Goal: Task Accomplishment & Management: Use online tool/utility

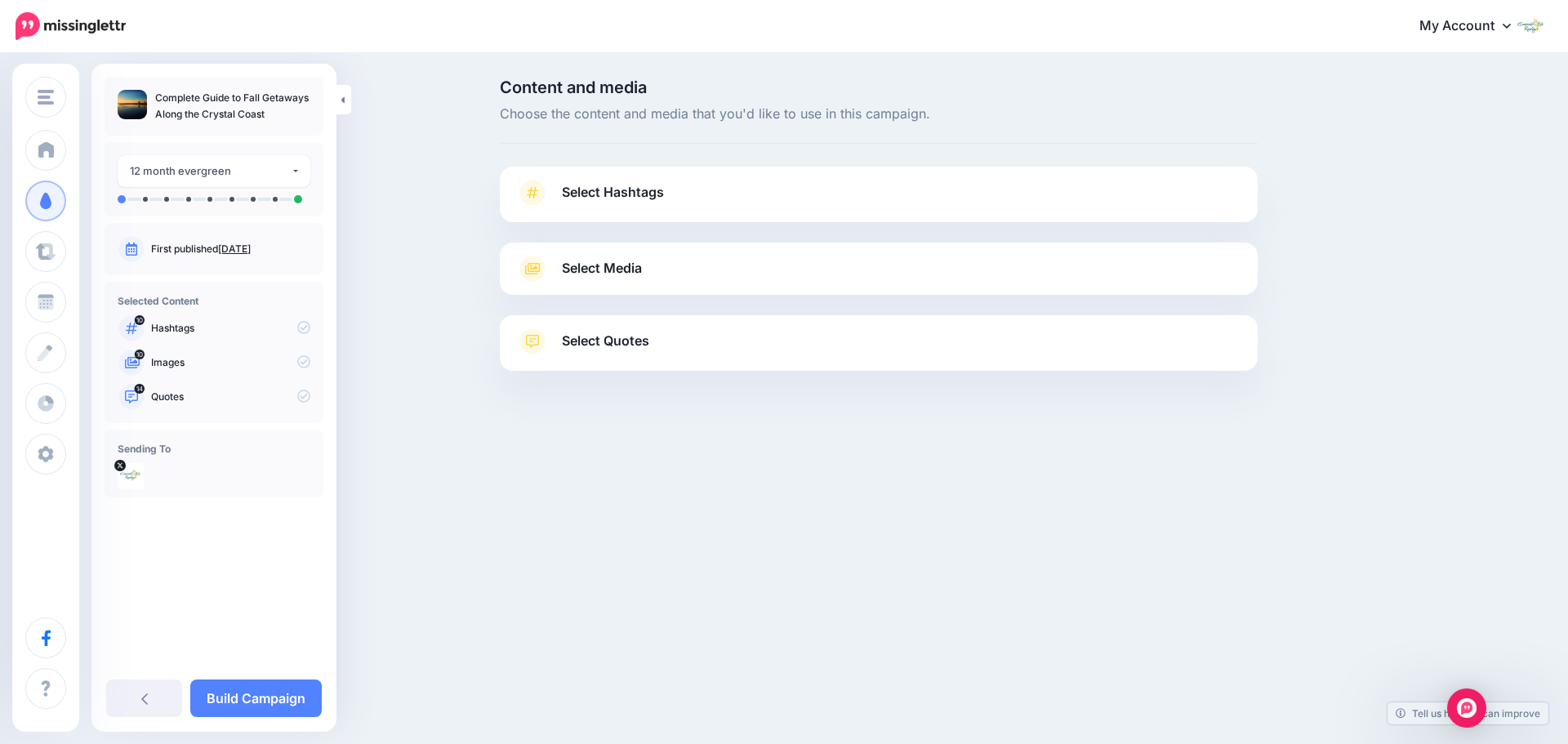
click at [690, 196] on link "Select Hashtags" at bounding box center [878, 200] width 725 height 42
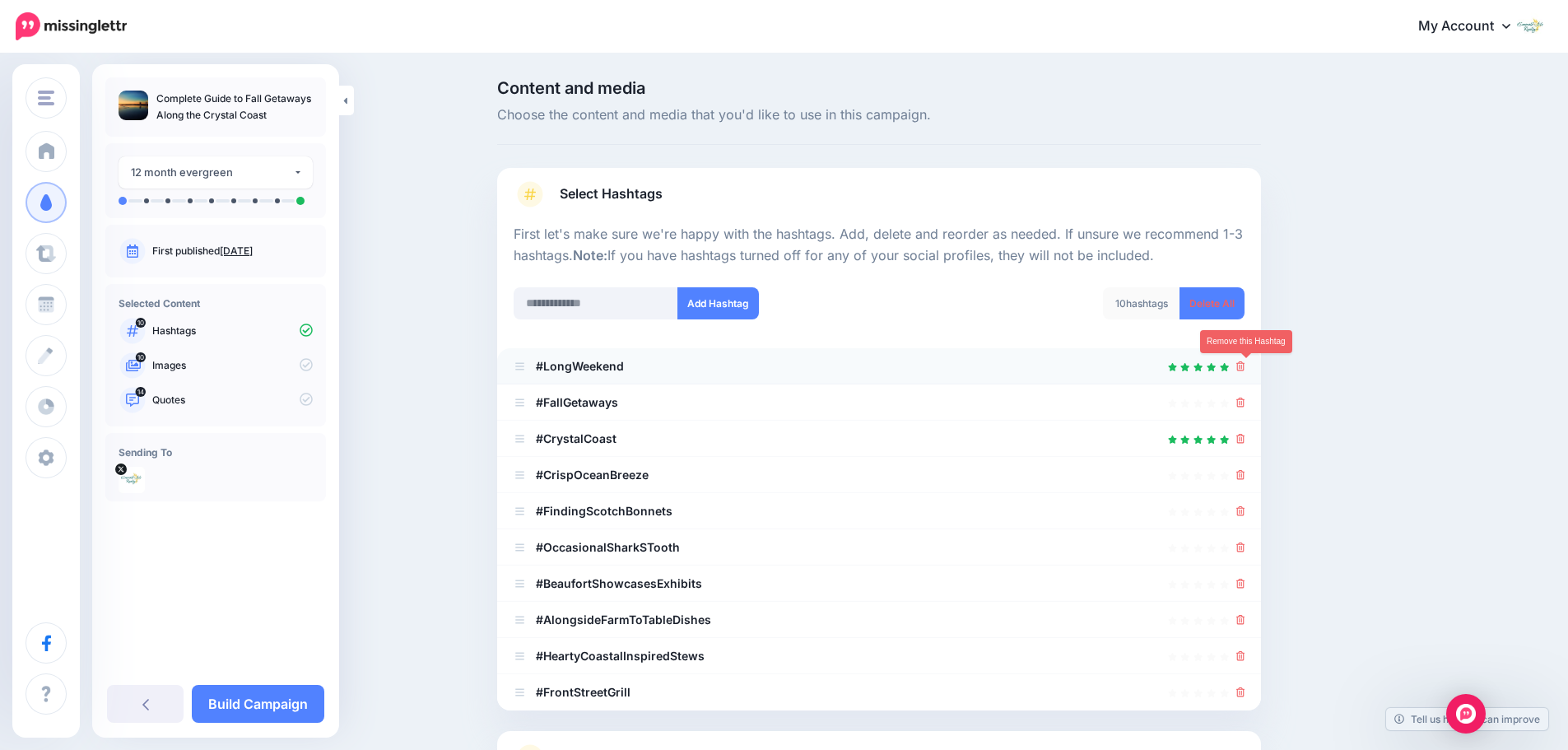
click at [1245, 369] on icon at bounding box center [1240, 367] width 9 height 10
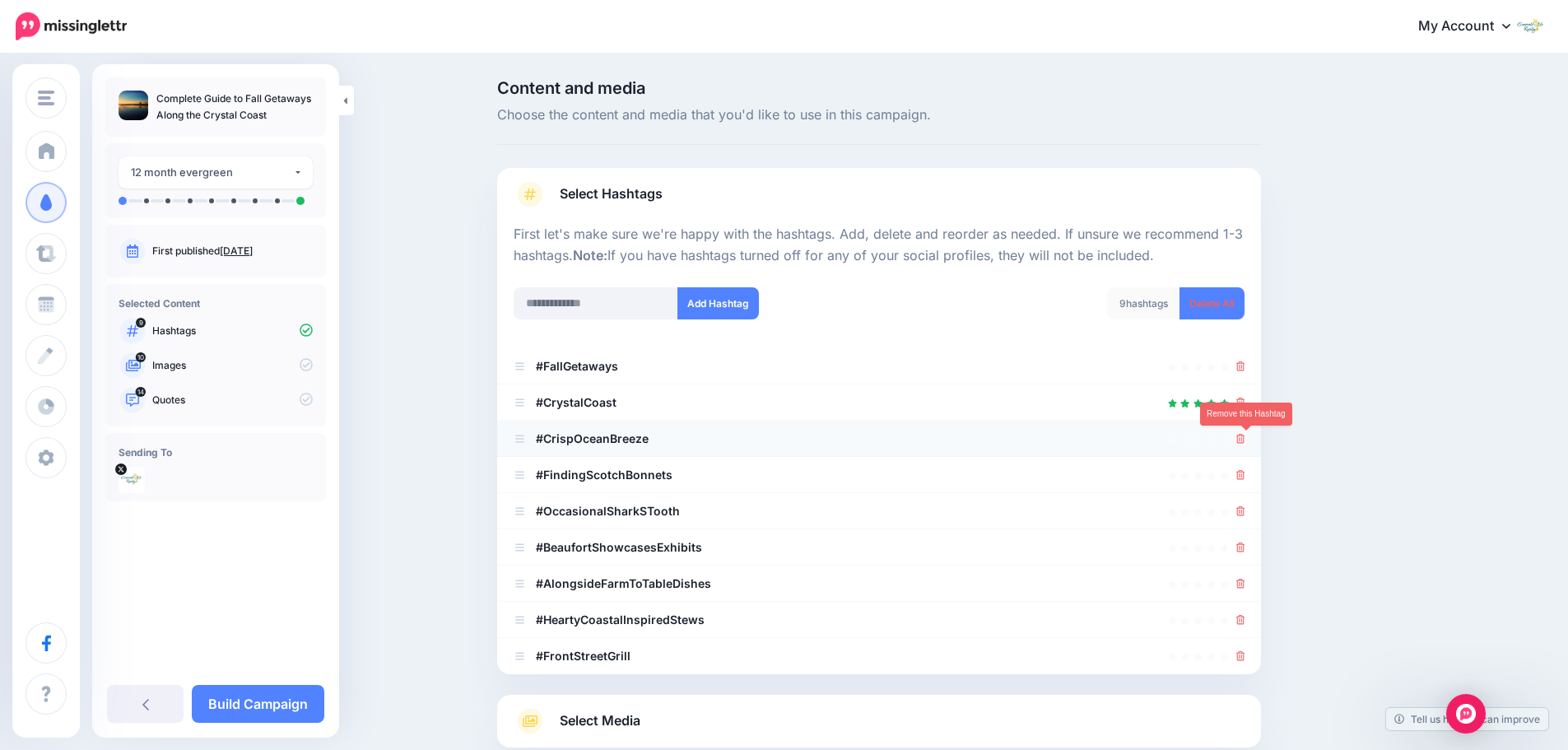
click at [1245, 442] on icon at bounding box center [1240, 439] width 9 height 10
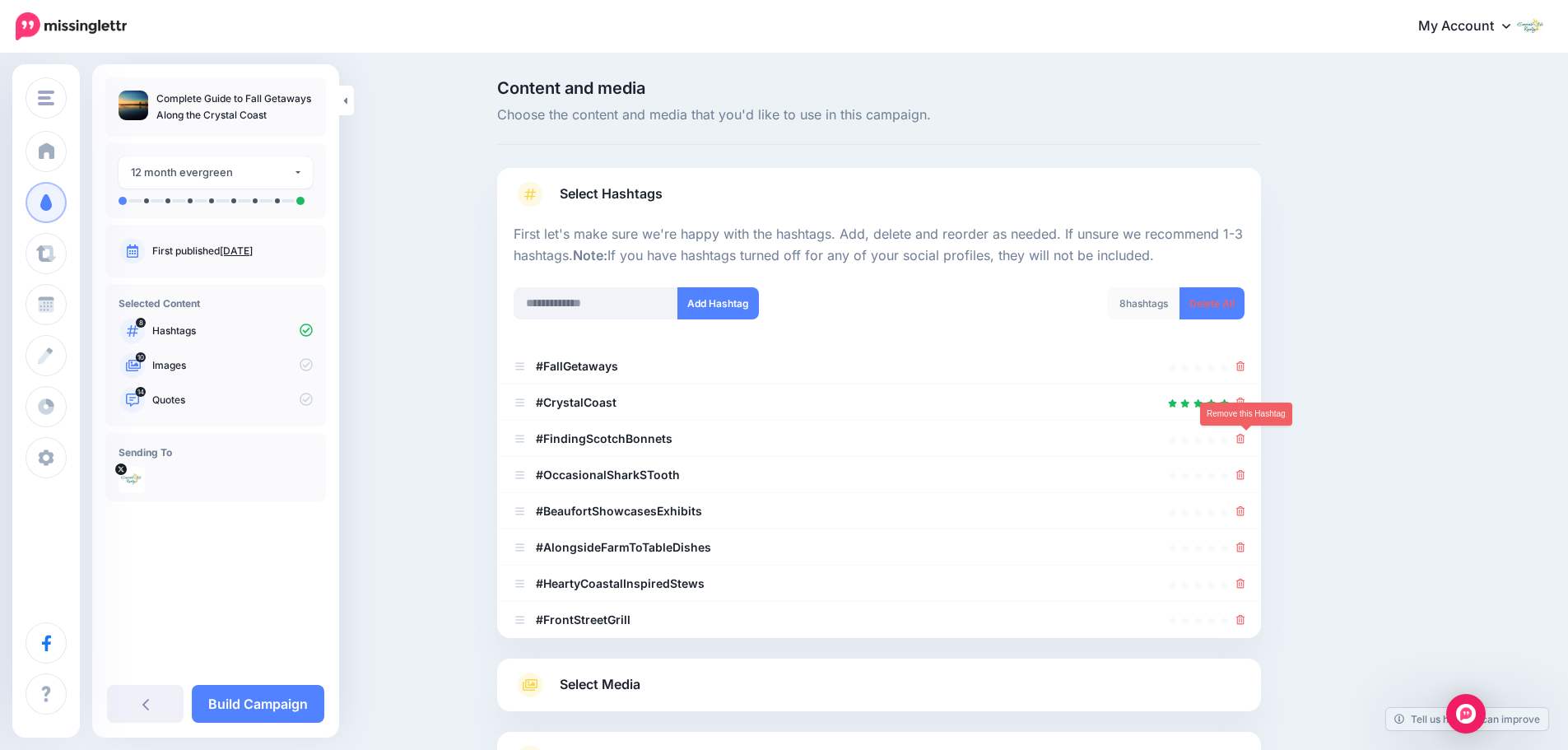
click at [1245, 442] on icon at bounding box center [1240, 439] width 9 height 10
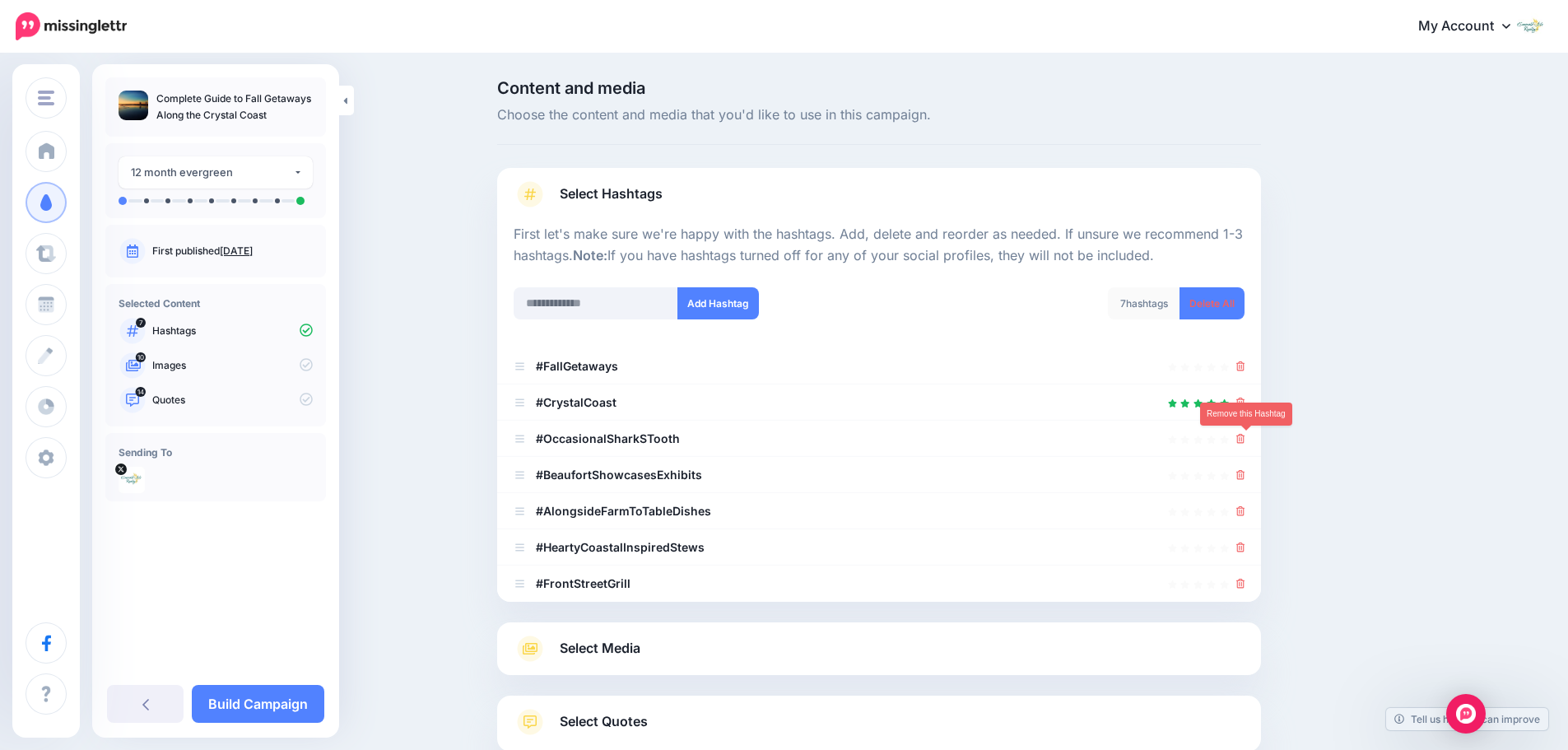
click at [1245, 442] on icon at bounding box center [1240, 439] width 9 height 10
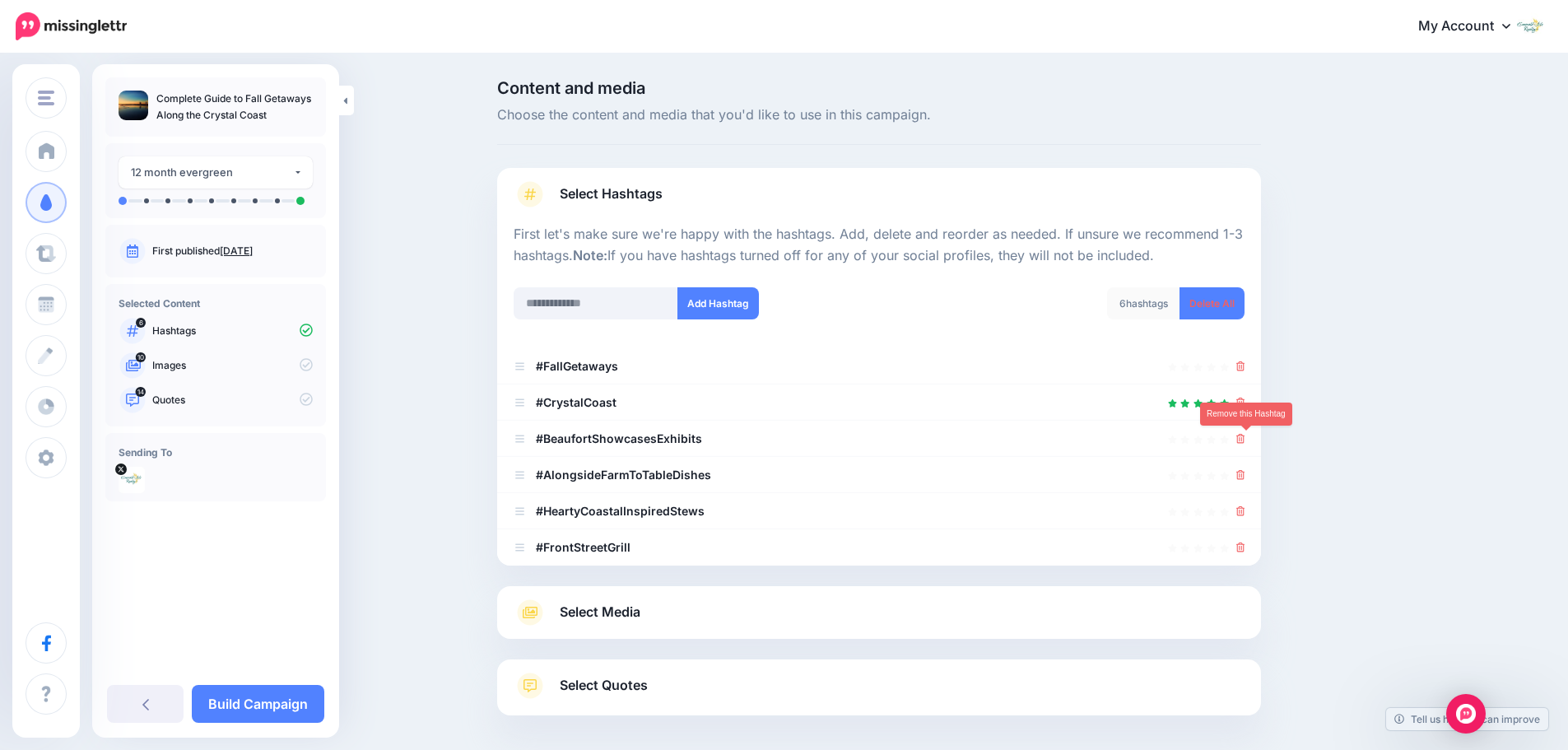
click at [1245, 442] on icon at bounding box center [1240, 439] width 9 height 10
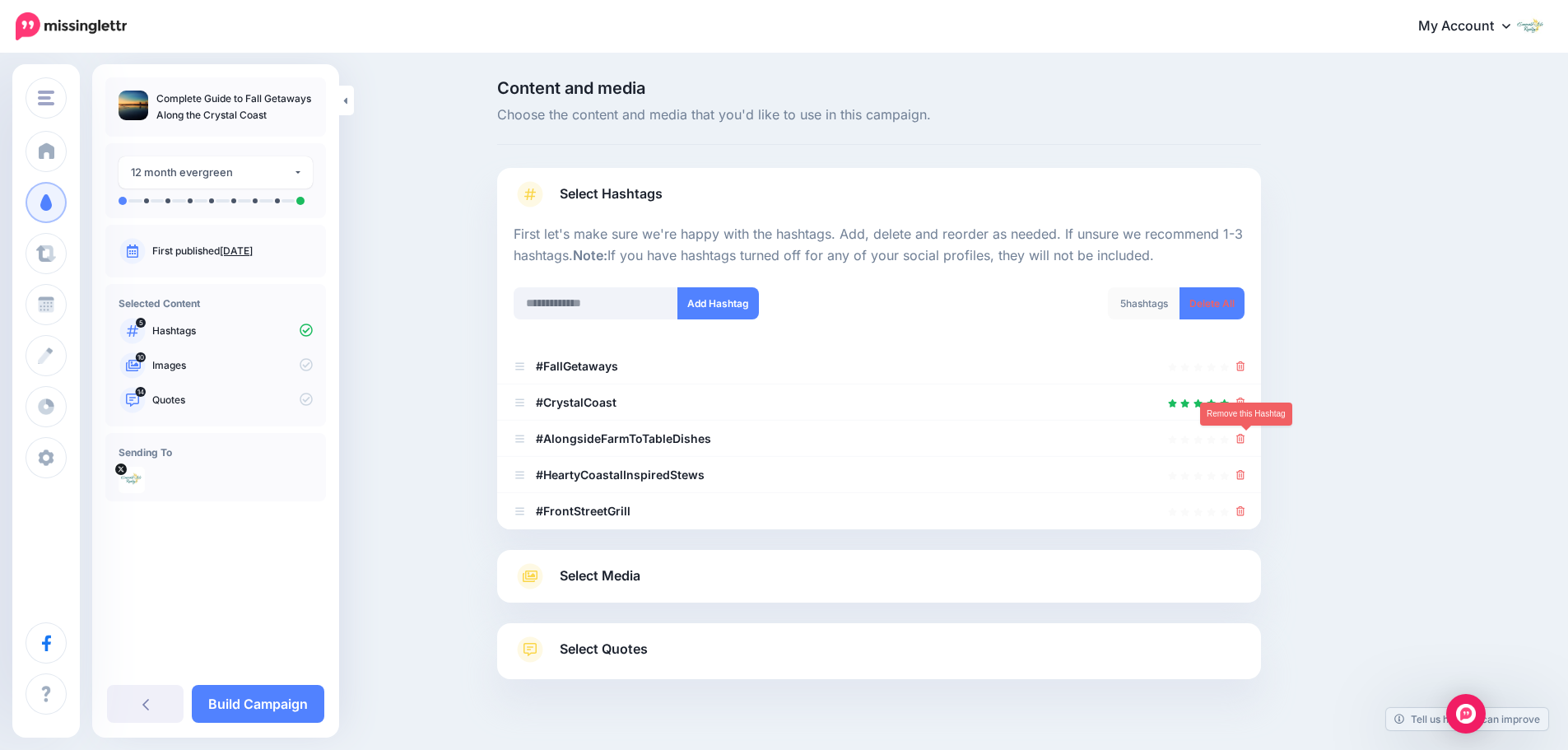
click at [1245, 442] on icon at bounding box center [1240, 439] width 9 height 10
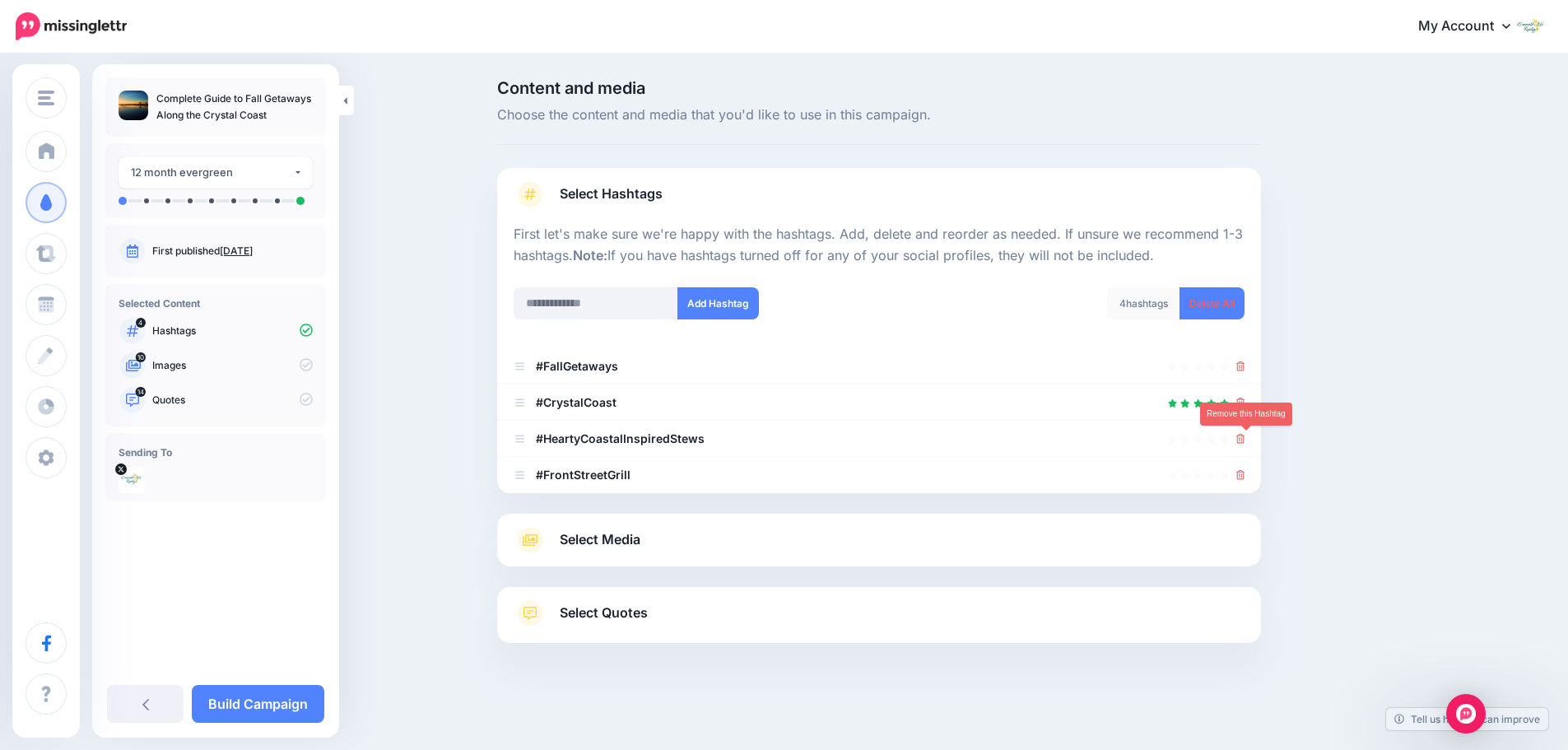
click at [1245, 442] on icon at bounding box center [1240, 439] width 9 height 10
click at [1245, 442] on link at bounding box center [1240, 439] width 9 height 14
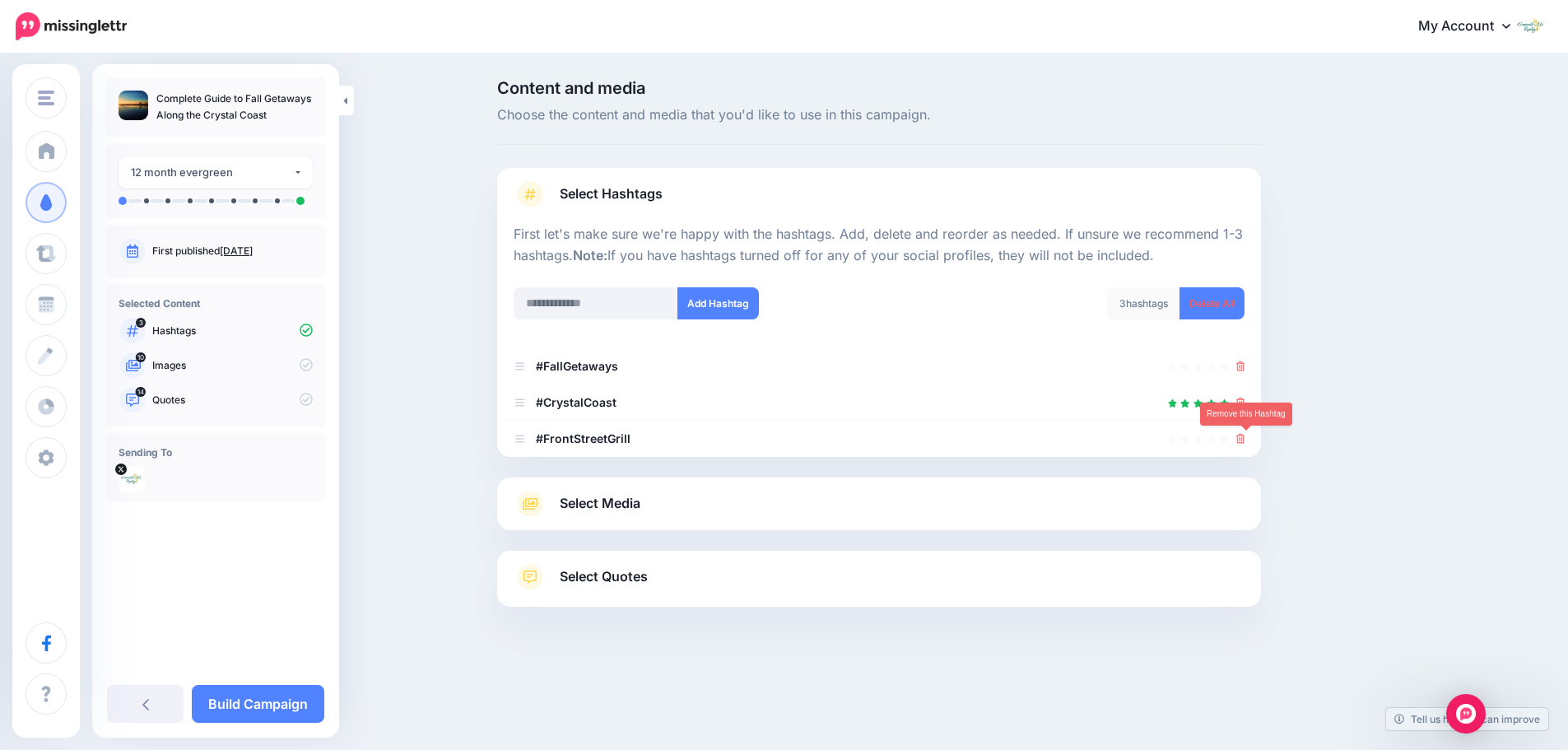
click at [1245, 442] on icon at bounding box center [1240, 439] width 9 height 10
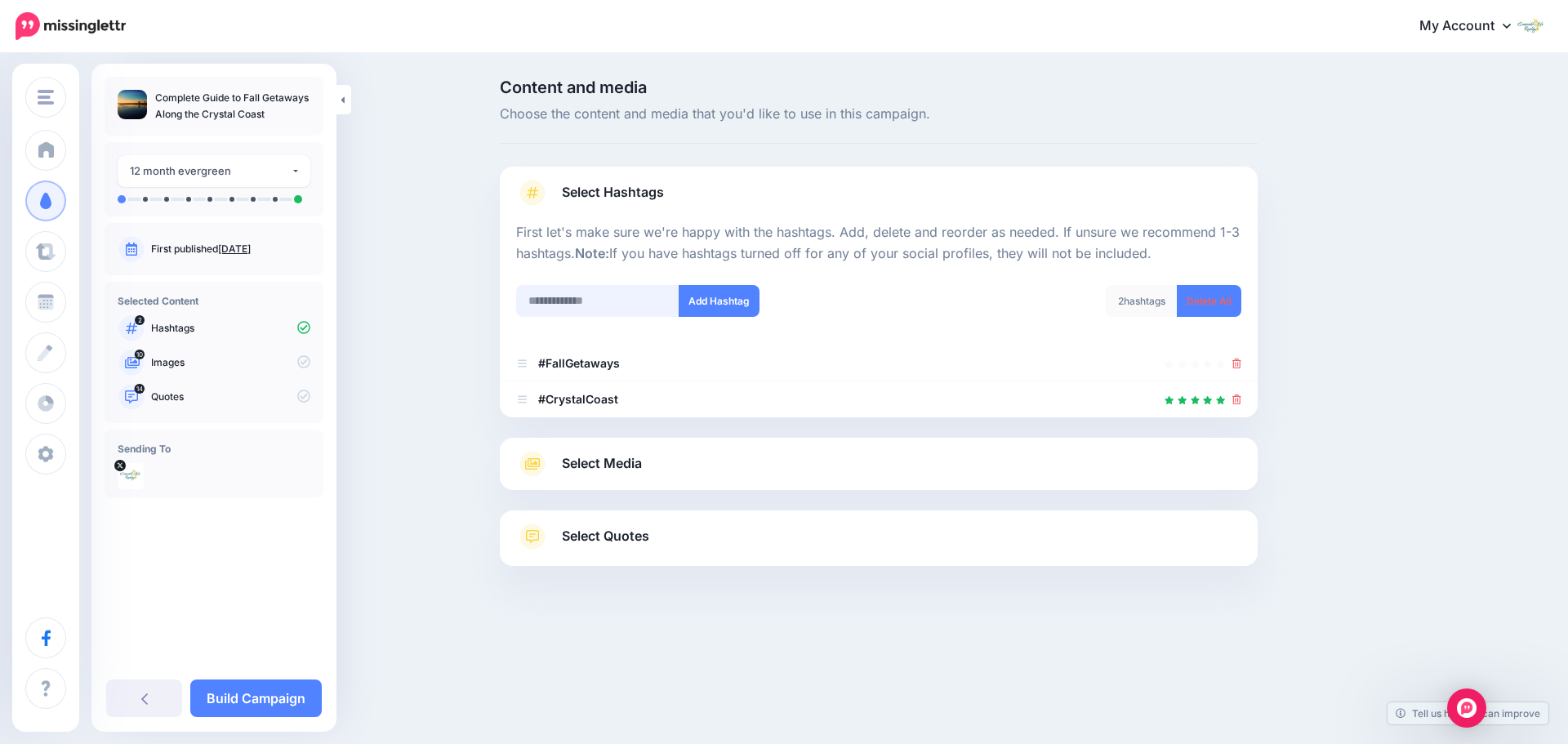
click at [613, 309] on input "text" at bounding box center [598, 300] width 163 height 32
type input "*****"
click at [730, 302] on button "Add Hashtag" at bounding box center [719, 300] width 81 height 32
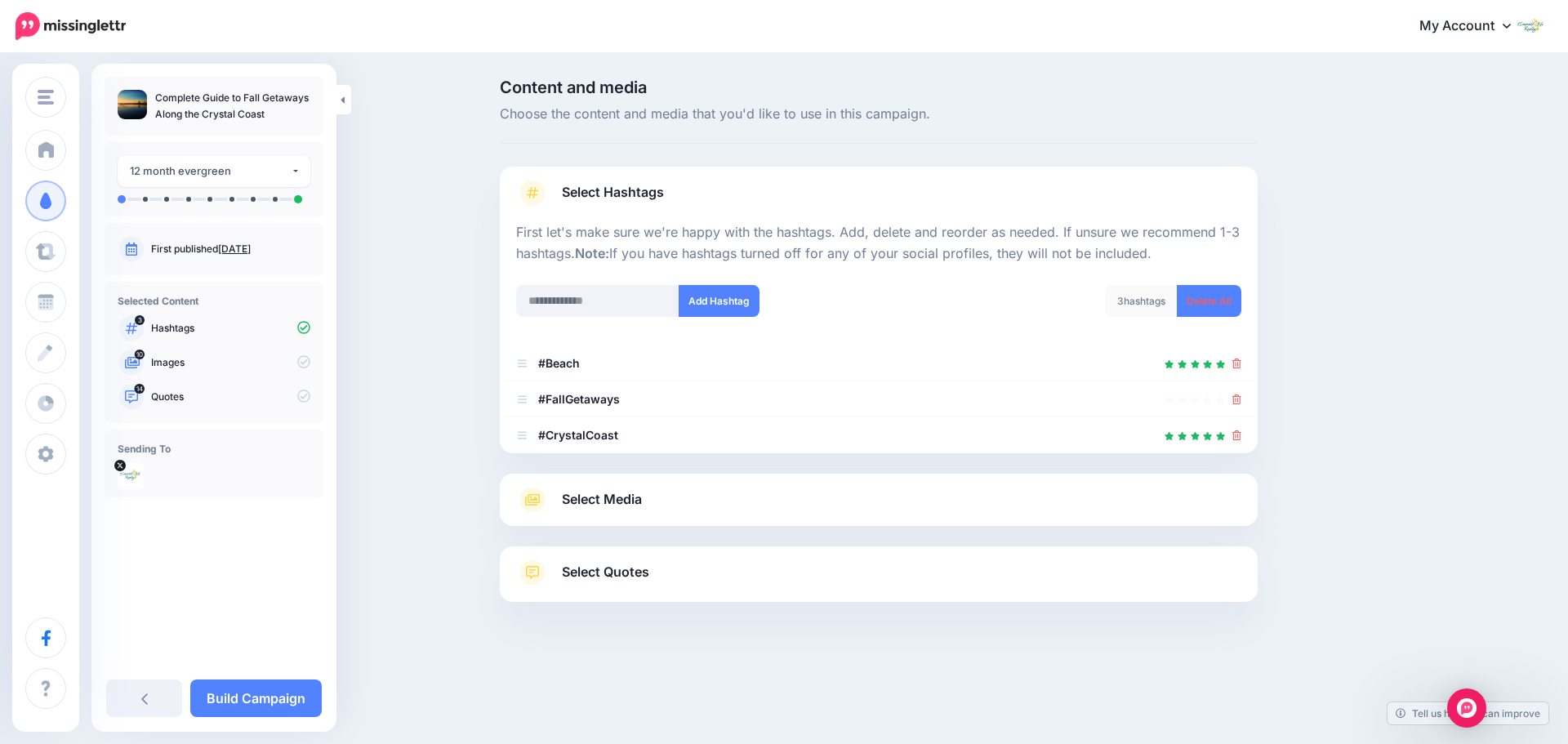
click at [665, 498] on link "Select Media" at bounding box center [878, 500] width 725 height 26
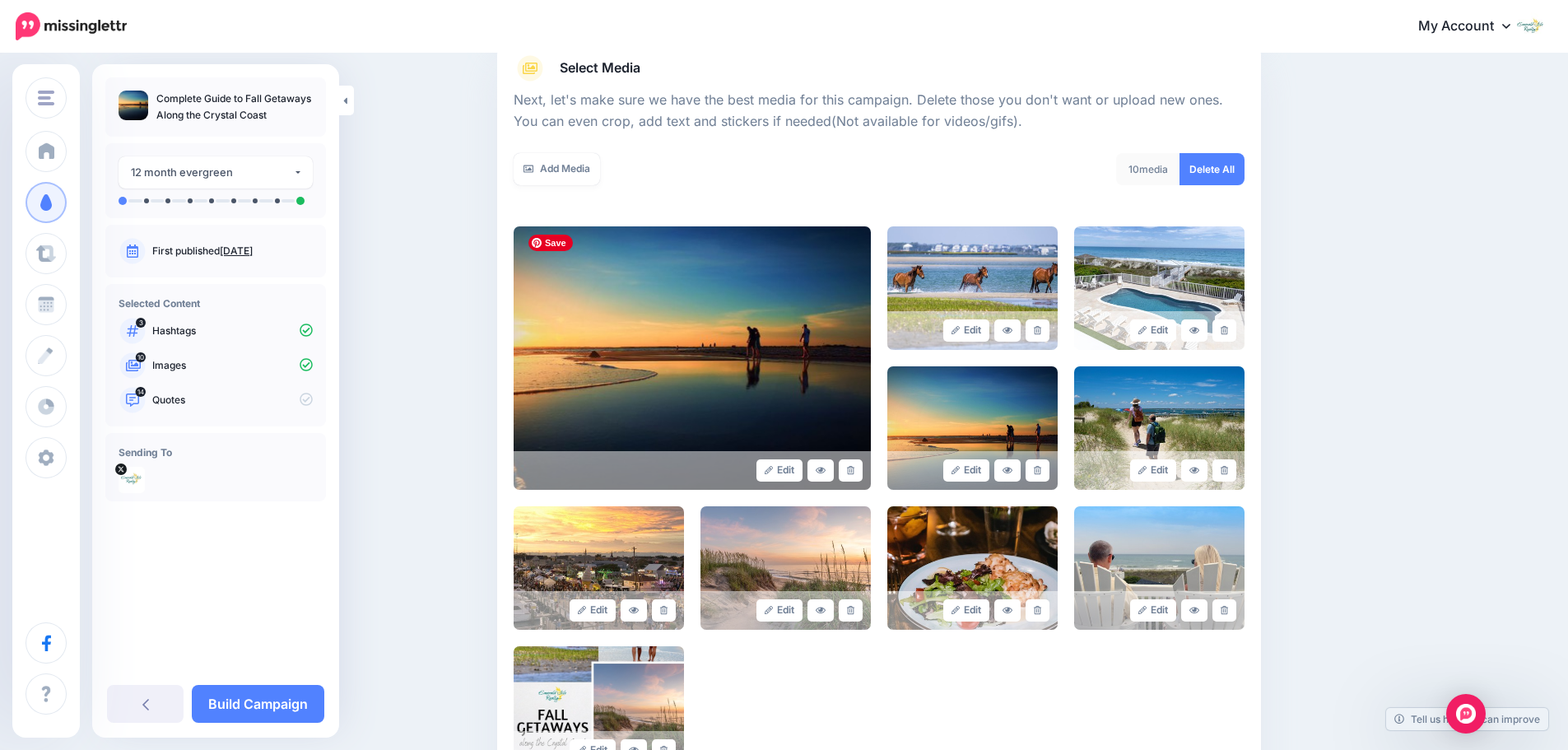
scroll to position [411, 0]
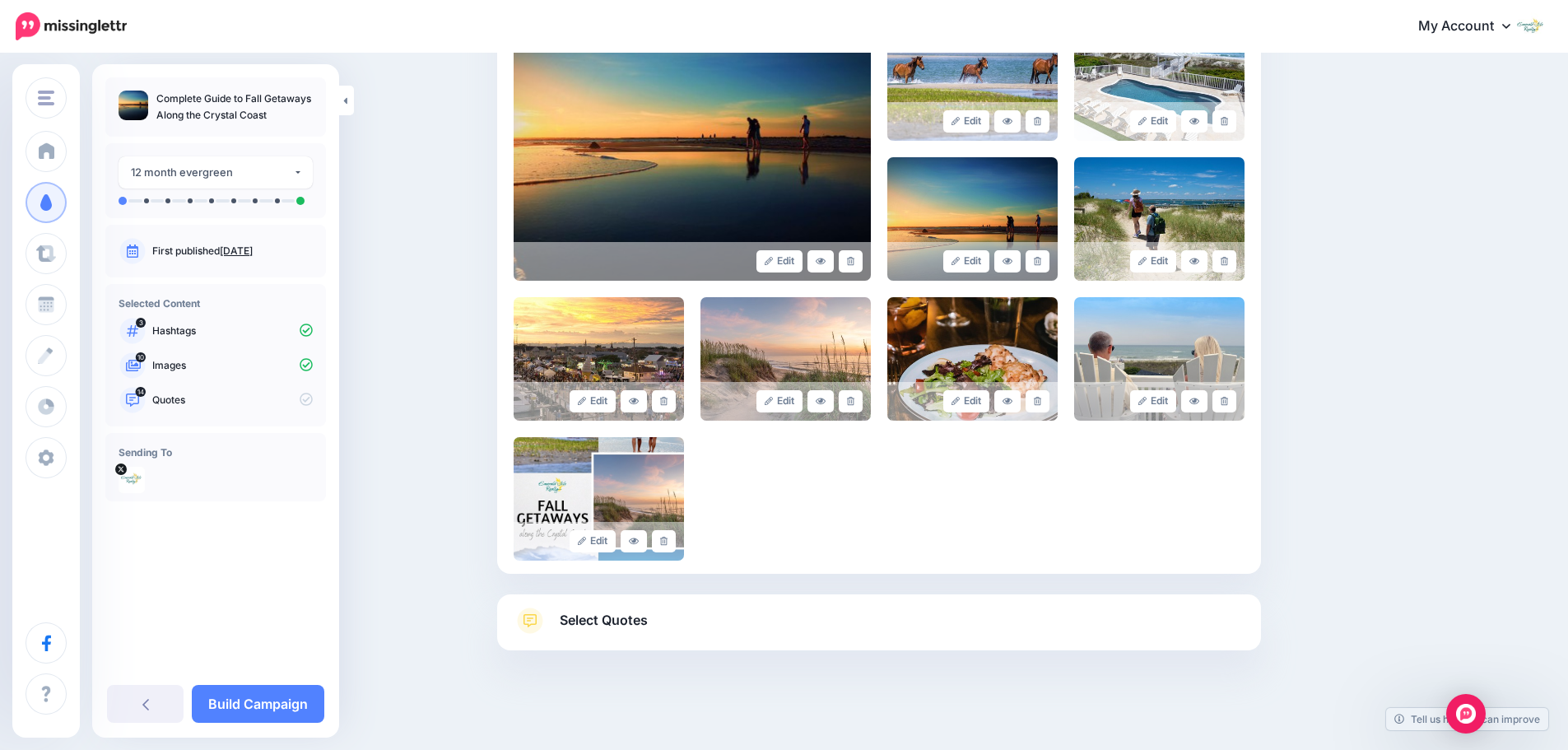
click at [698, 621] on link "Select Quotes" at bounding box center [878, 628] width 730 height 42
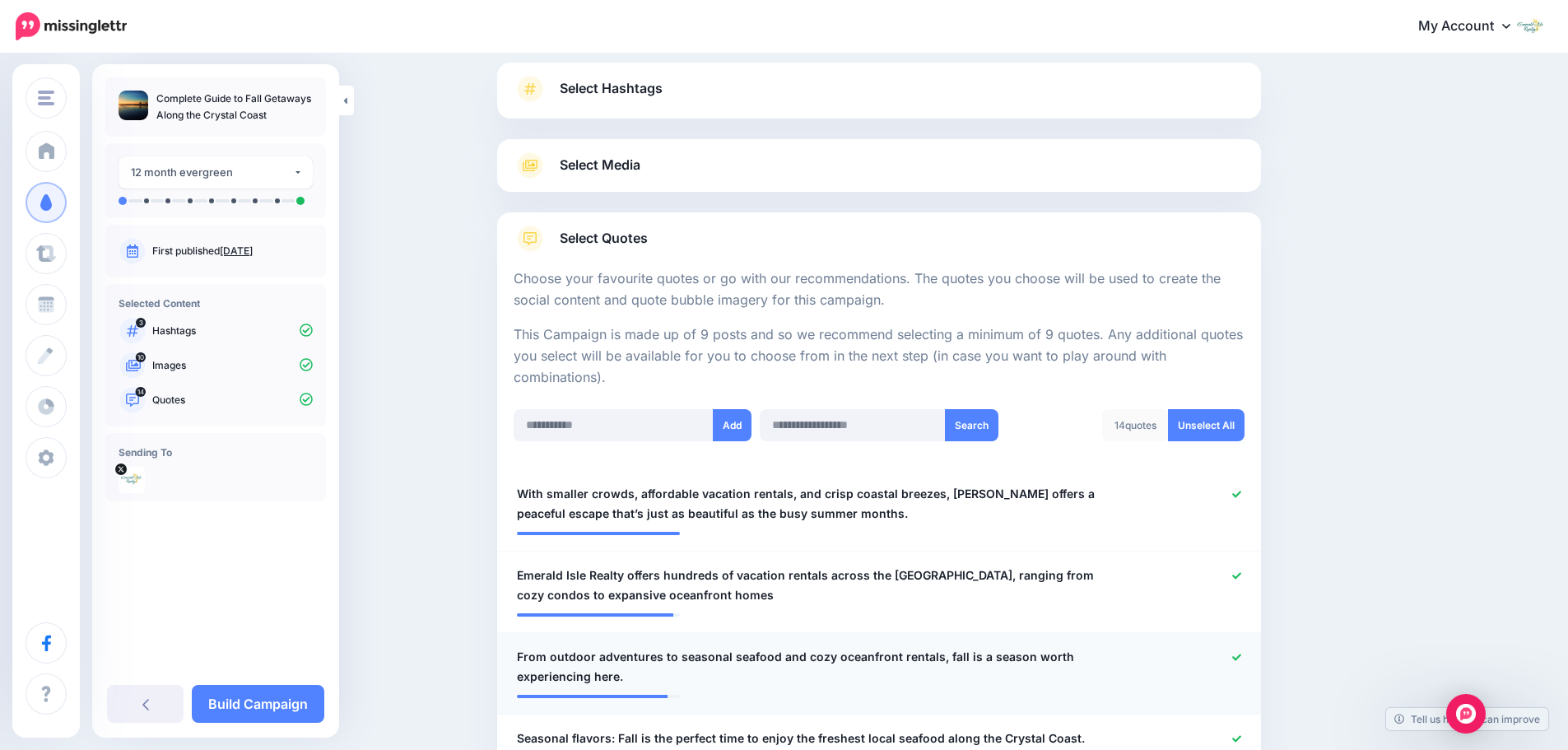
scroll to position [246, 0]
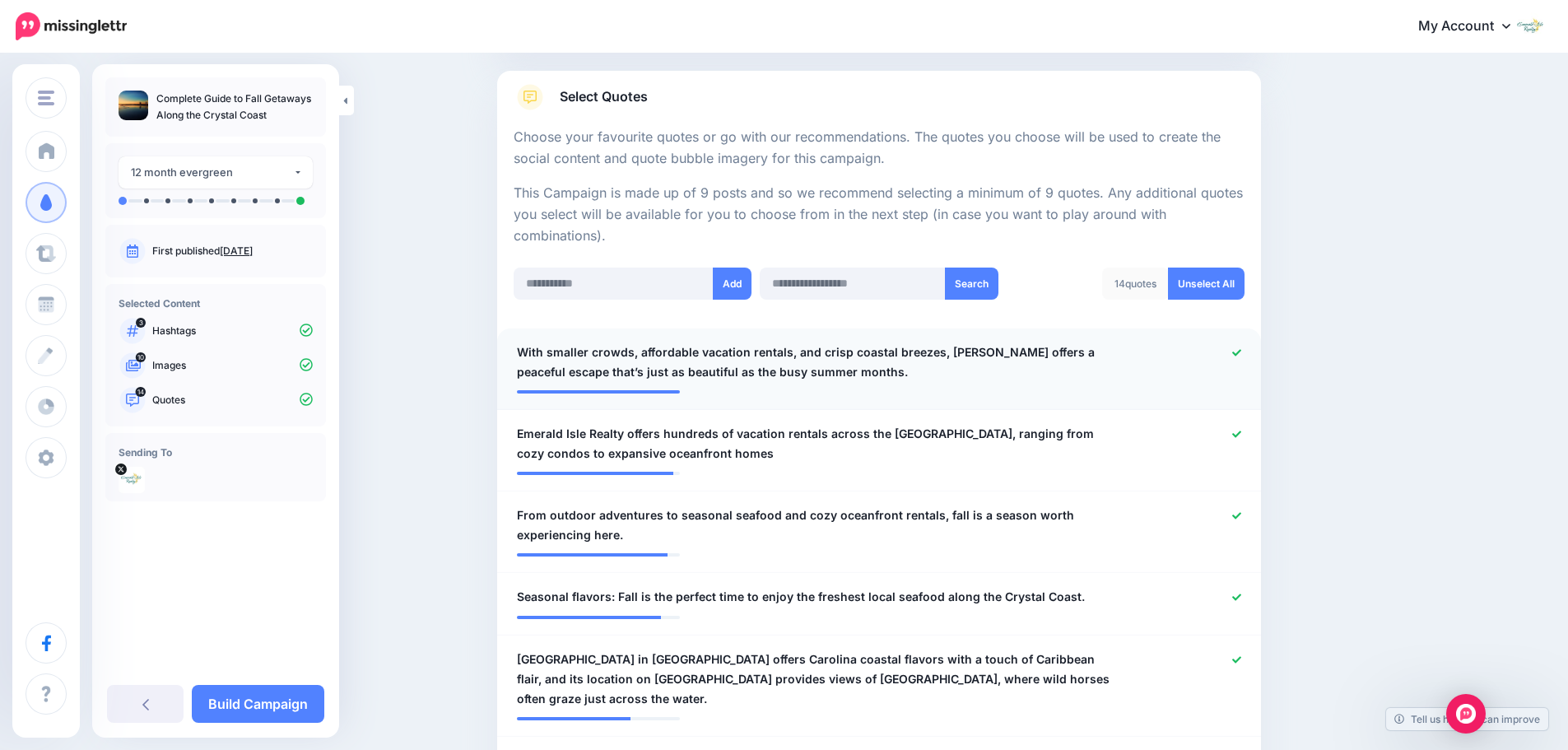
click at [1251, 352] on div at bounding box center [1192, 362] width 125 height 39
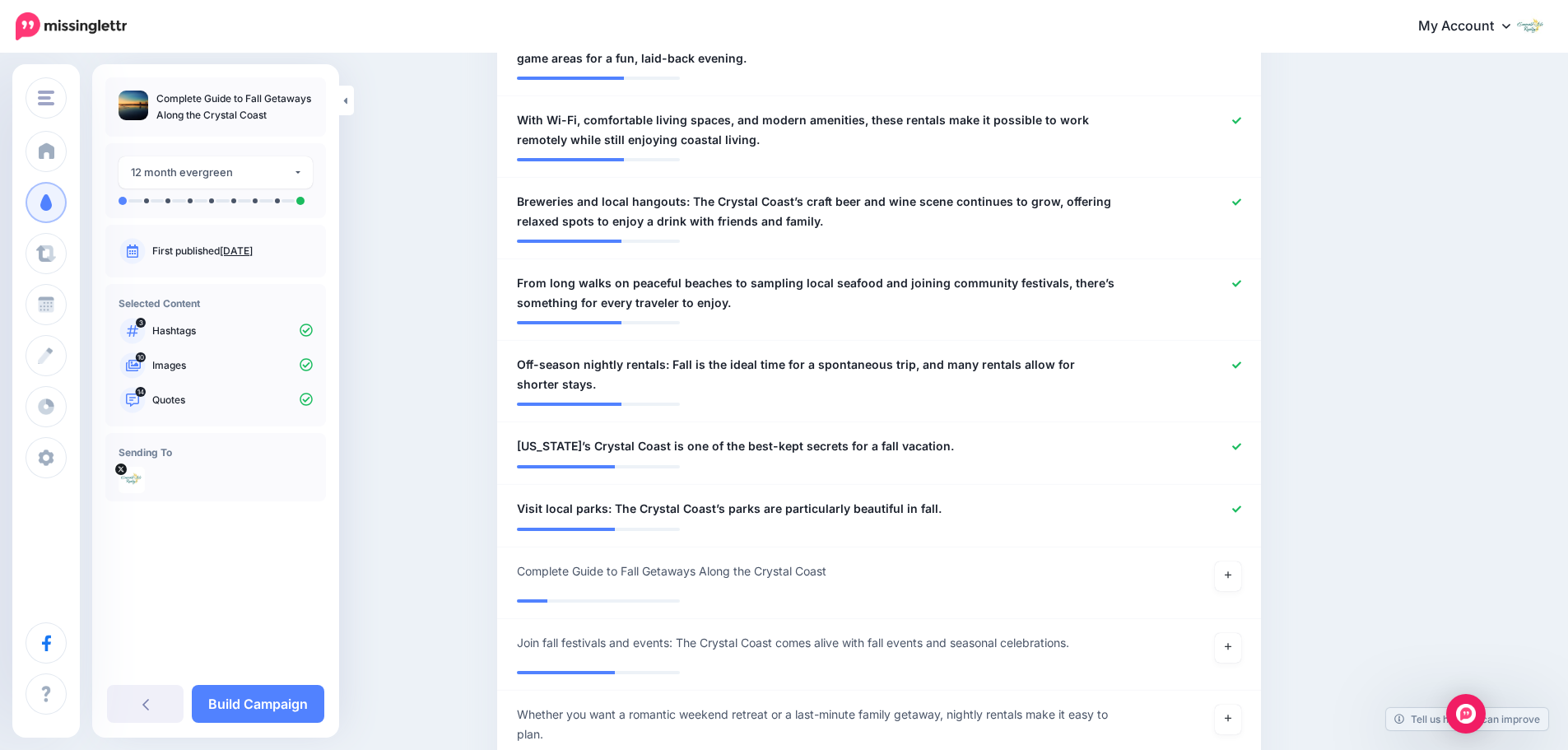
scroll to position [1152, 0]
click at [1240, 561] on link at bounding box center [1227, 576] width 27 height 30
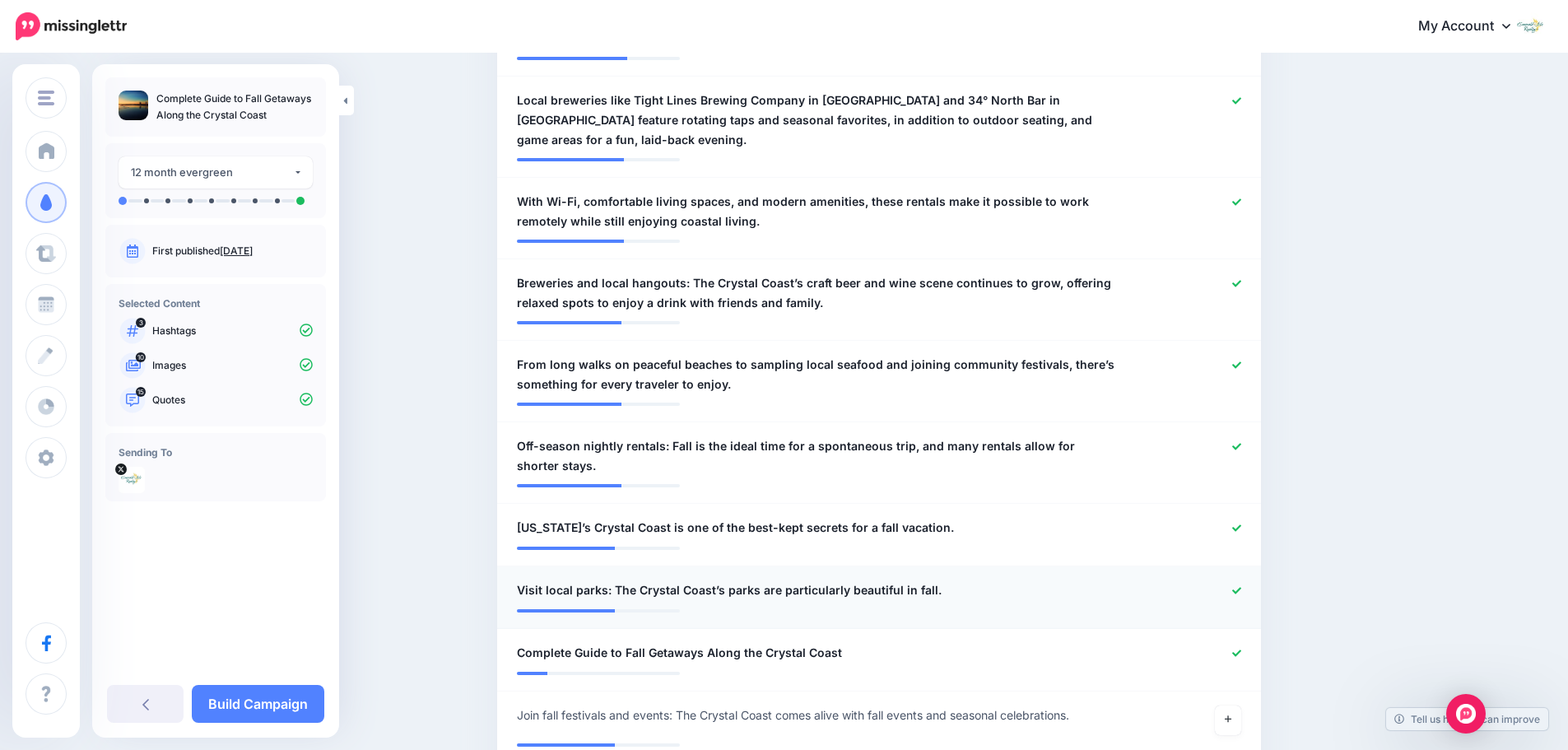
scroll to position [988, 0]
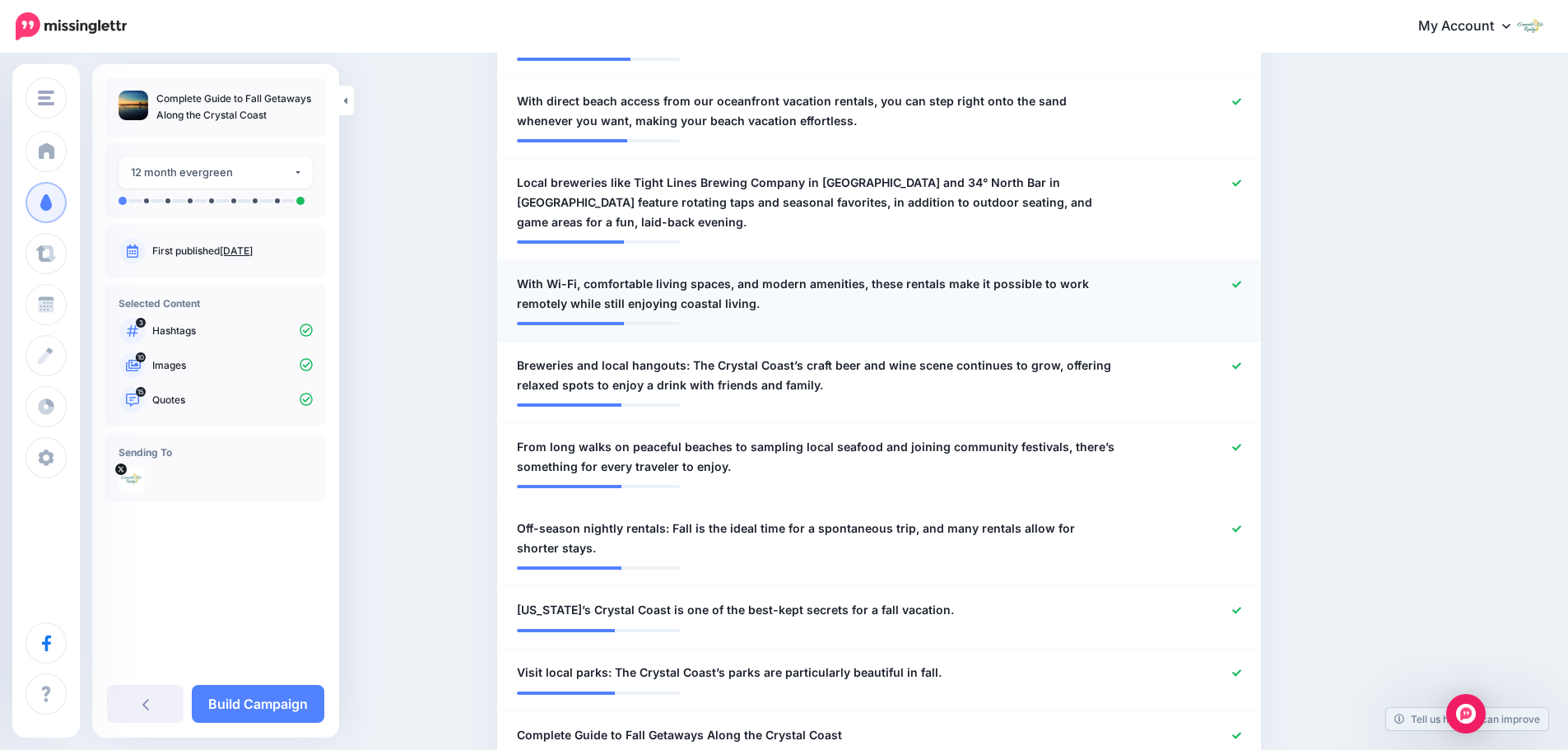
click at [1241, 280] on icon at bounding box center [1236, 284] width 9 height 9
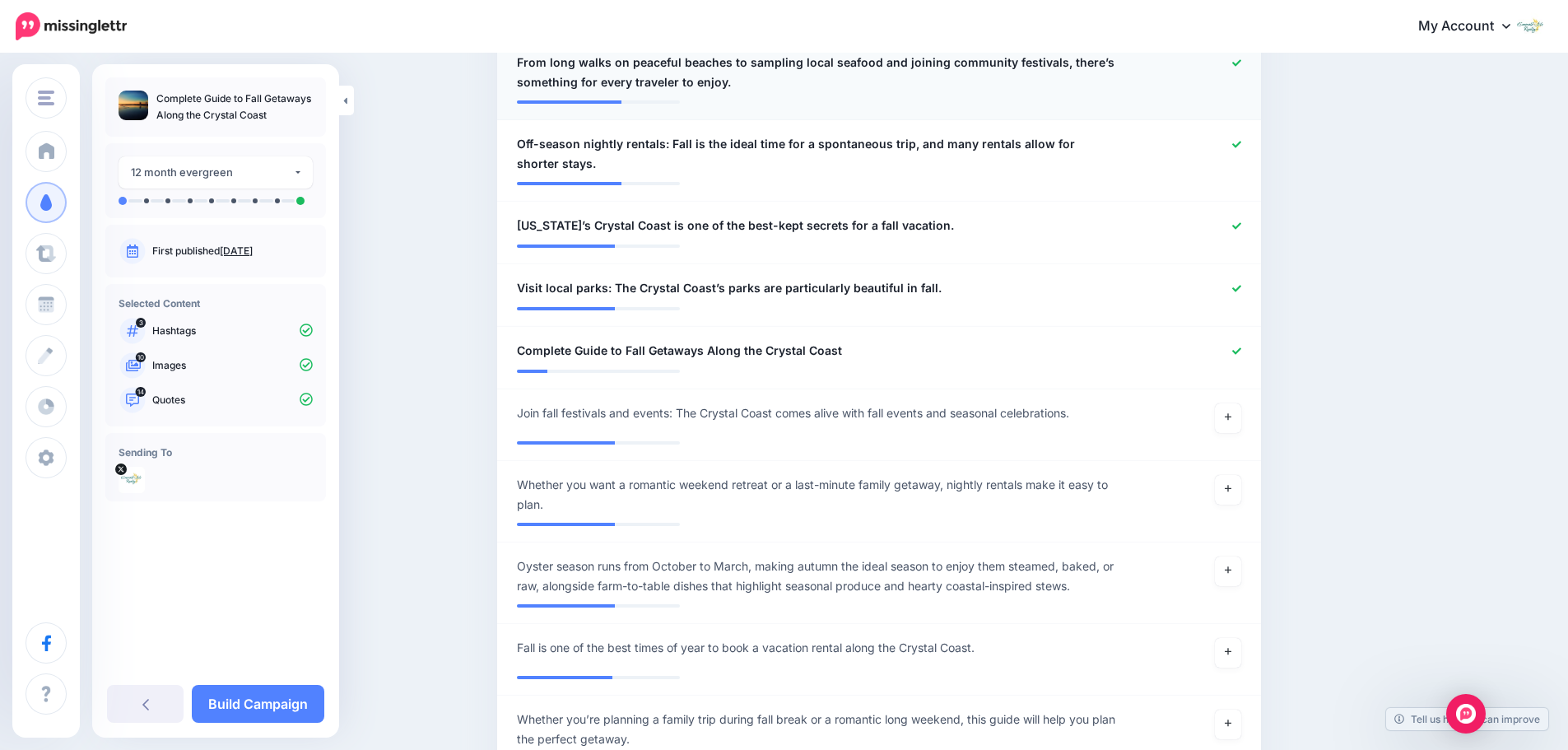
scroll to position [1398, 0]
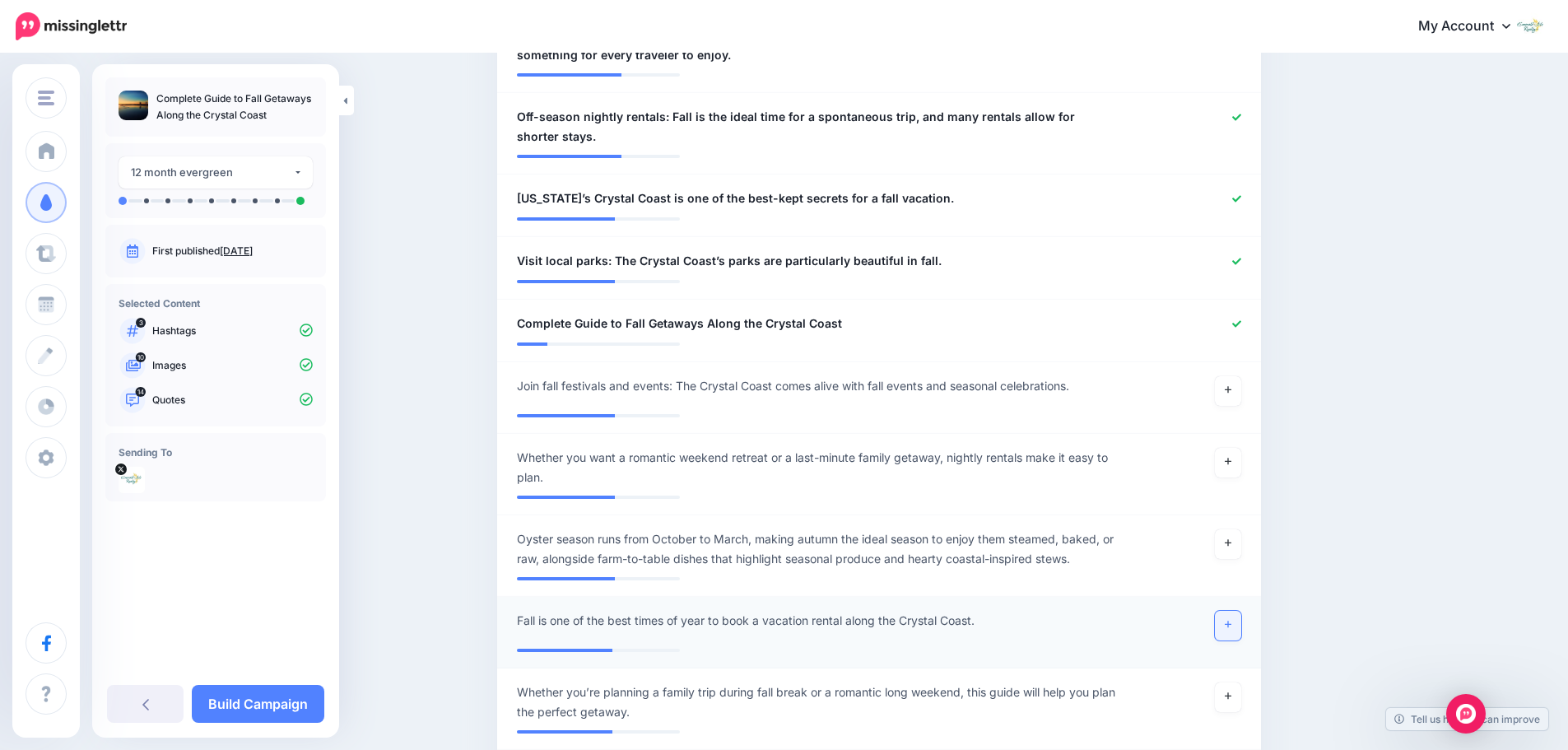
click at [1238, 611] on link at bounding box center [1227, 626] width 27 height 30
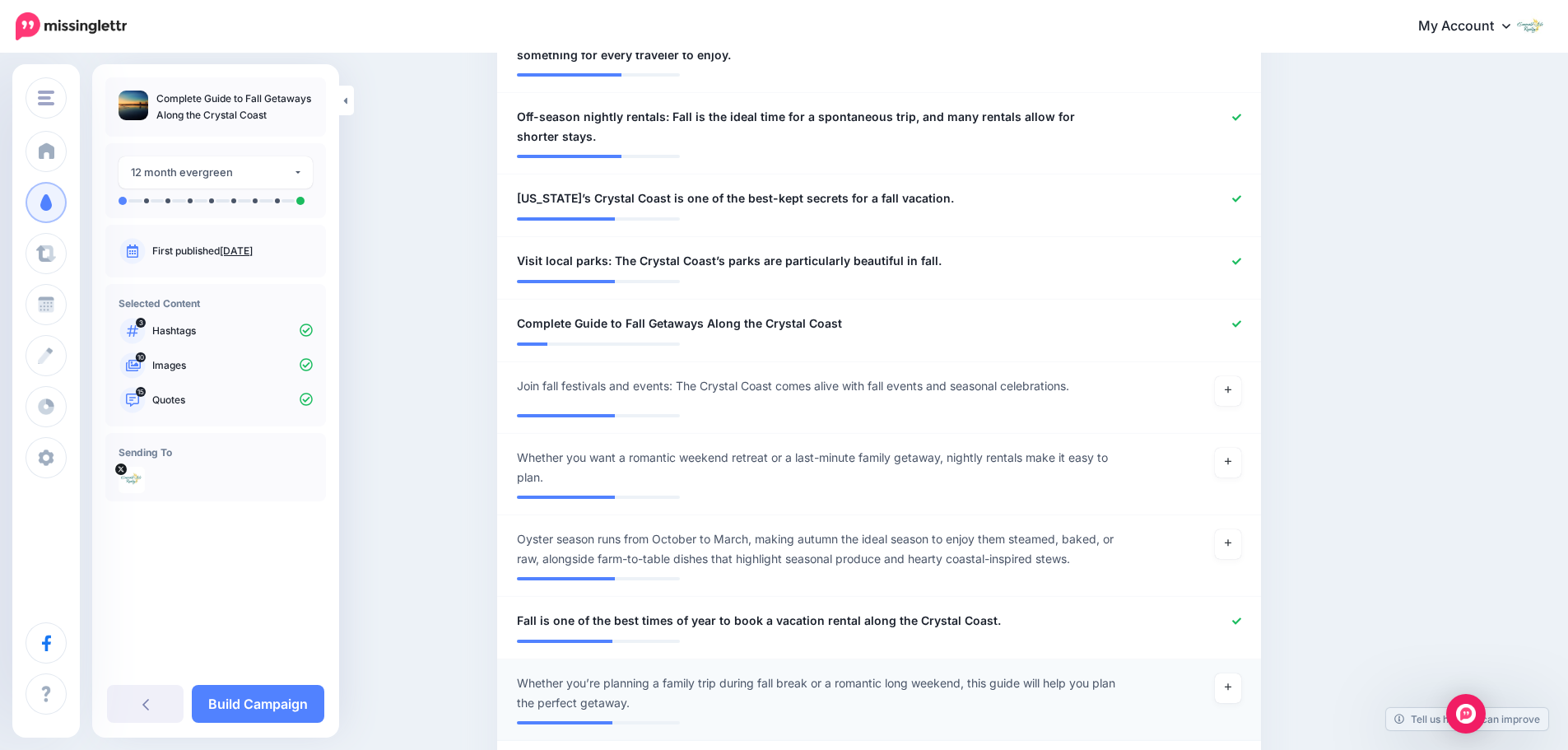
scroll to position [1728, 0]
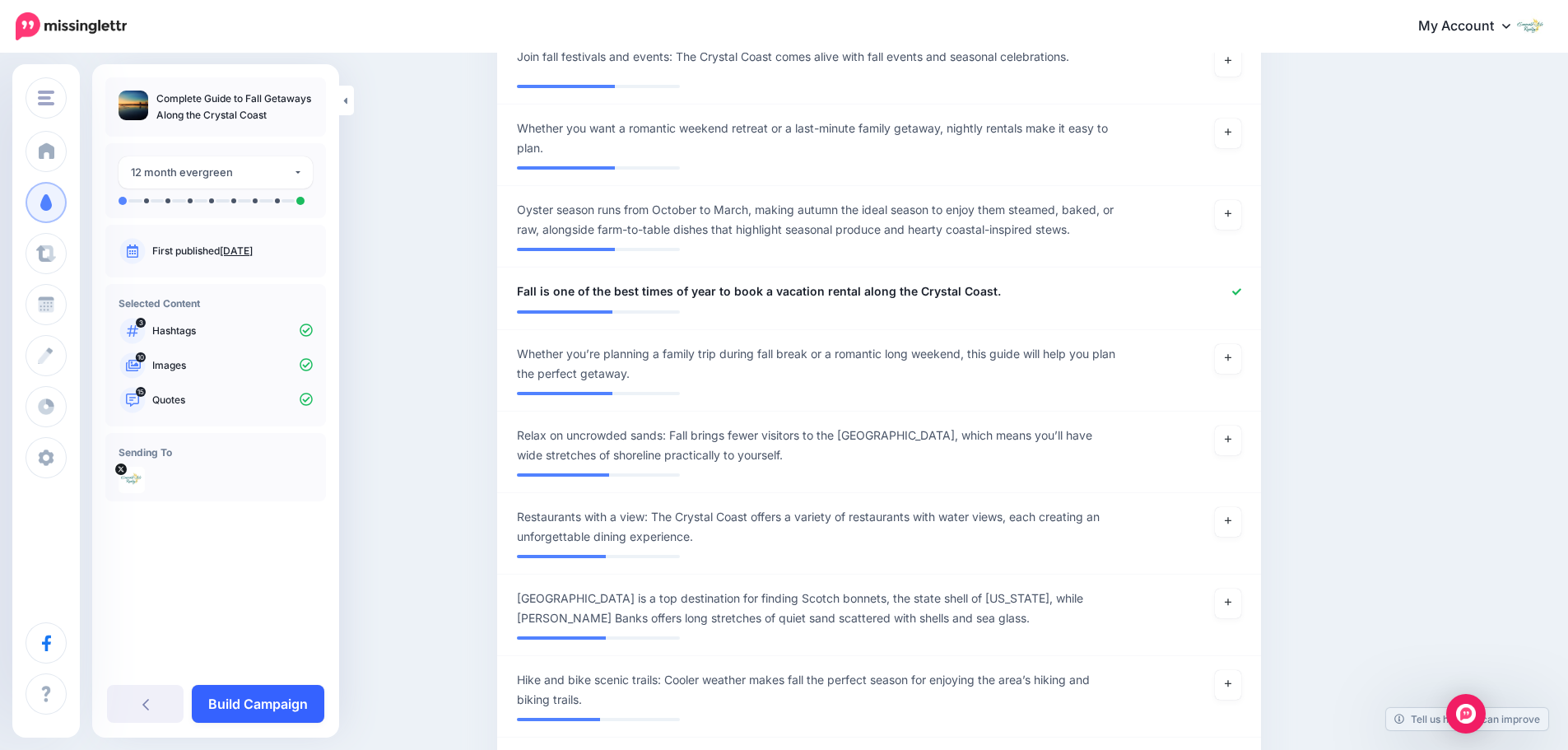
click at [272, 713] on link "Build Campaign" at bounding box center [258, 704] width 132 height 37
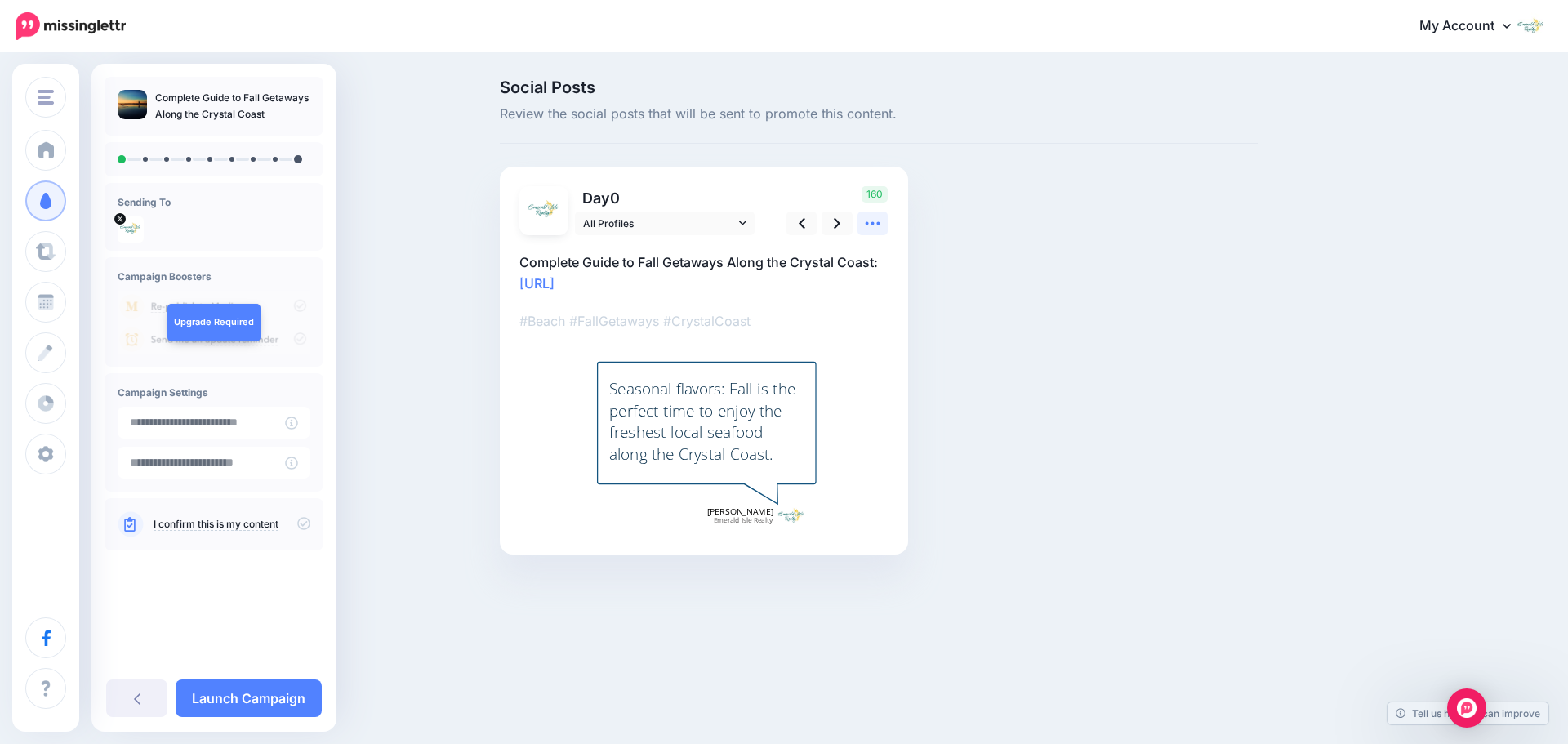
click at [874, 225] on icon at bounding box center [873, 223] width 15 height 3
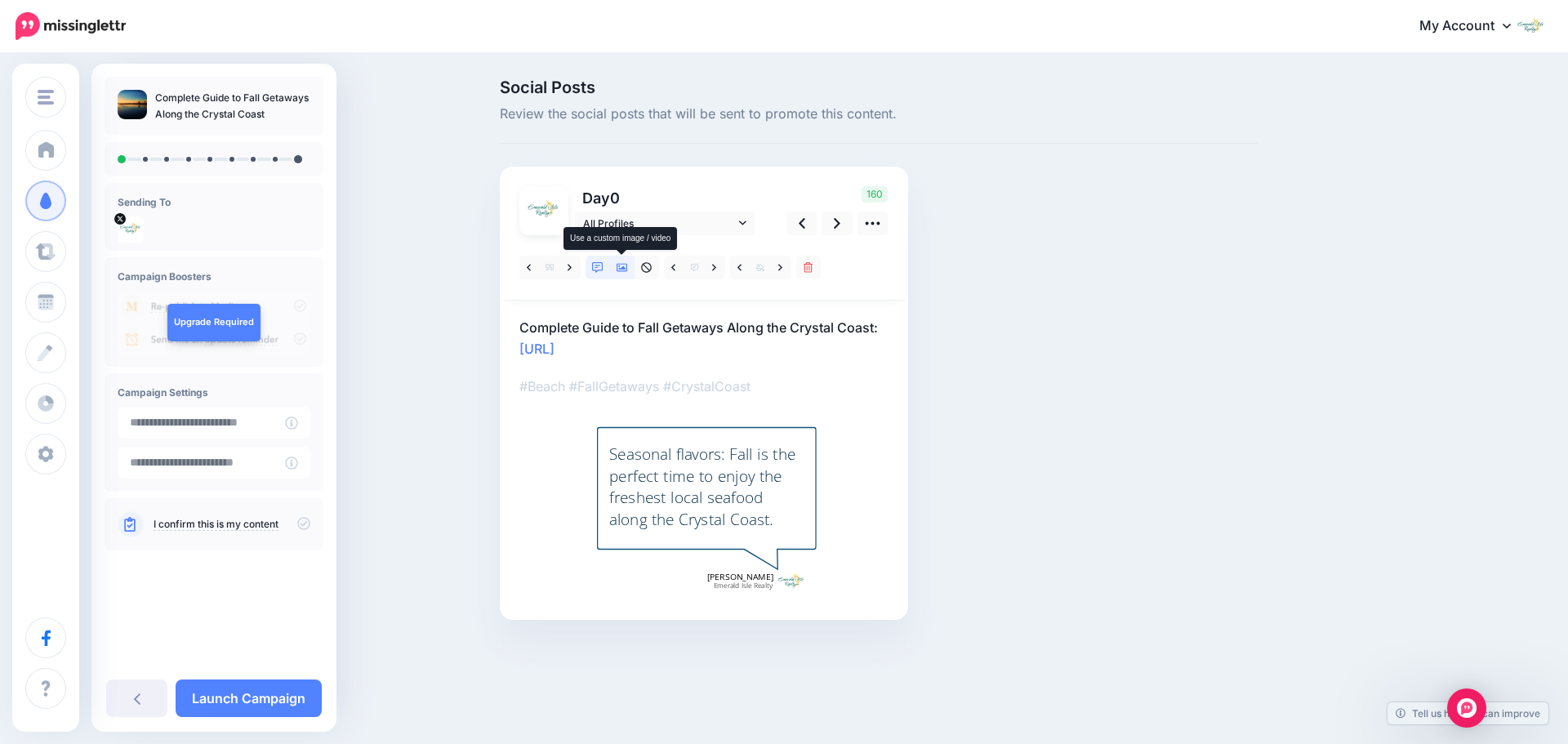
click at [626, 268] on icon at bounding box center [622, 268] width 12 height 12
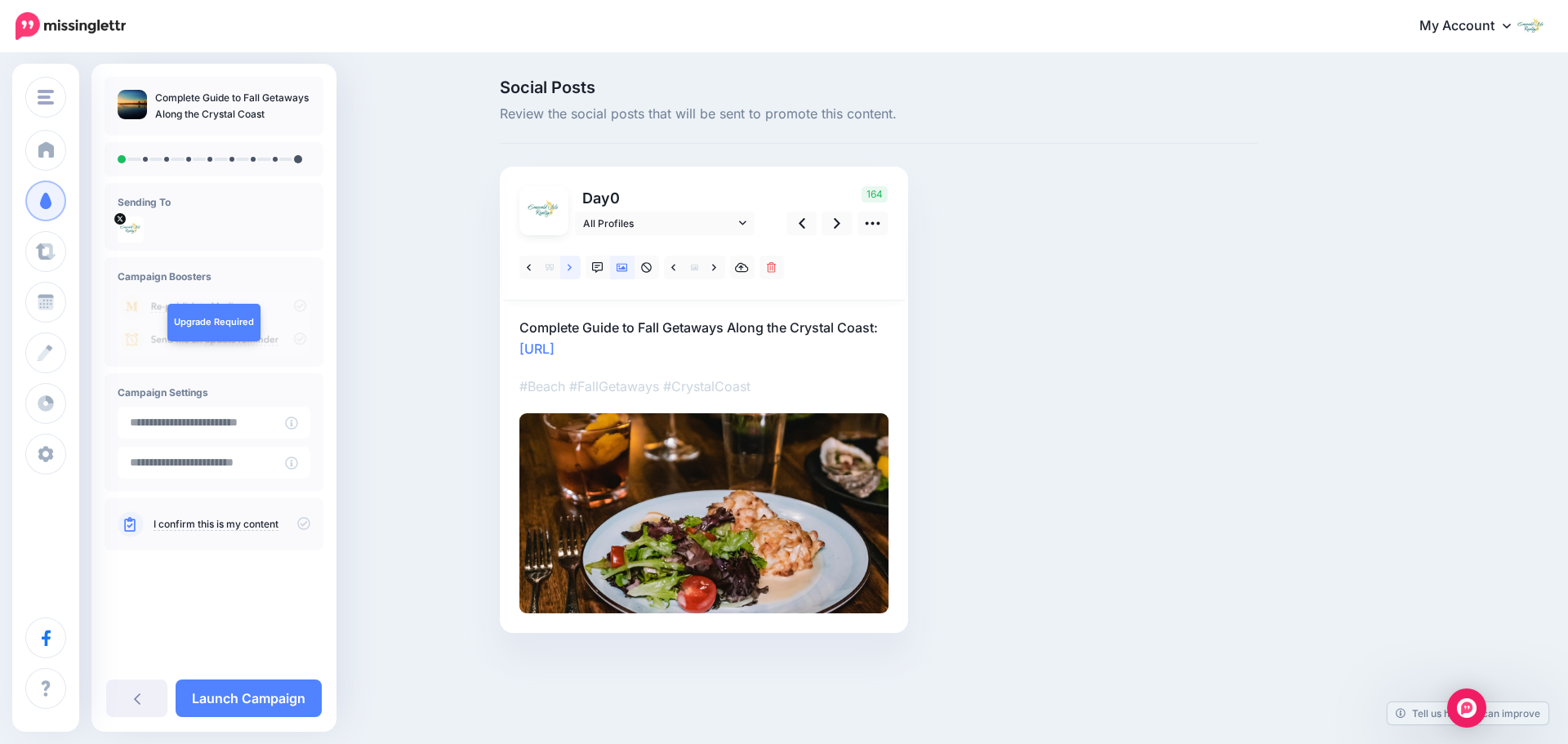
click at [573, 270] on link at bounding box center [570, 267] width 21 height 23
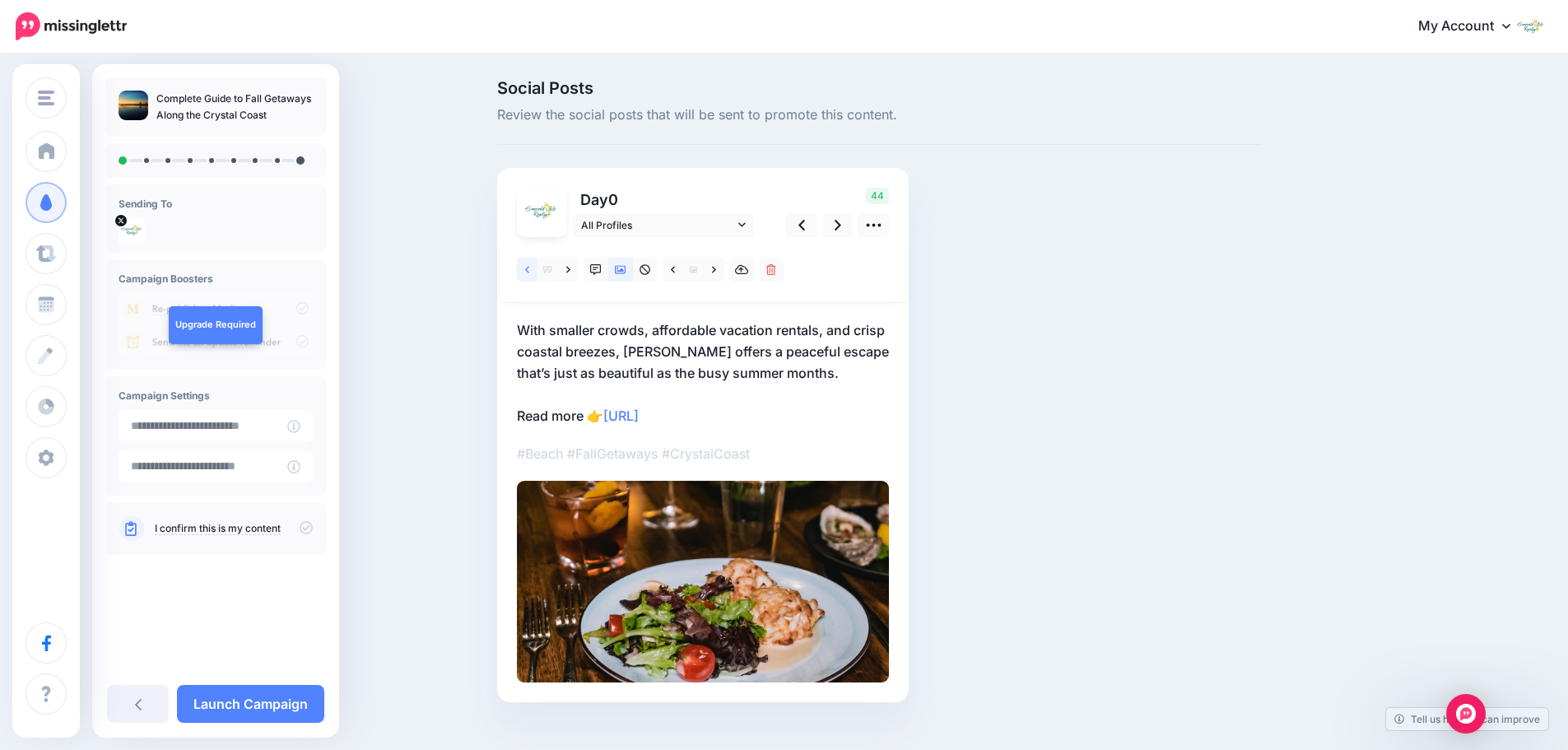
click at [536, 274] on link at bounding box center [526, 269] width 21 height 24
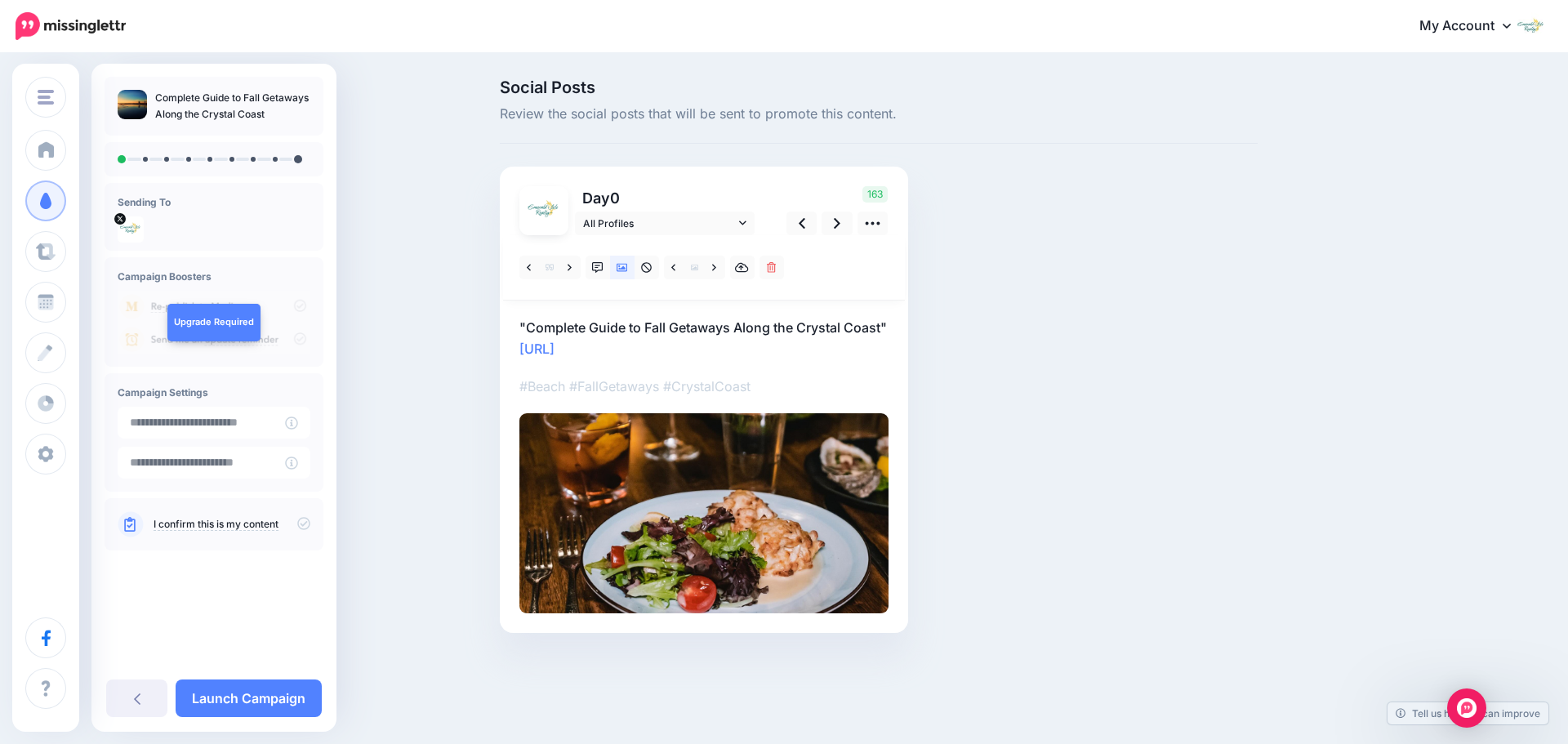
click at [522, 323] on p ""Complete Guide to Fall Getaways Along the Crystal Coast" https://lttr.ai/AjH6X" at bounding box center [703, 337] width 369 height 42
click at [522, 323] on textarea "**********" at bounding box center [703, 337] width 369 height 42
click at [879, 324] on textarea "**********" at bounding box center [703, 337] width 369 height 42
click at [710, 270] on link at bounding box center [715, 267] width 21 height 23
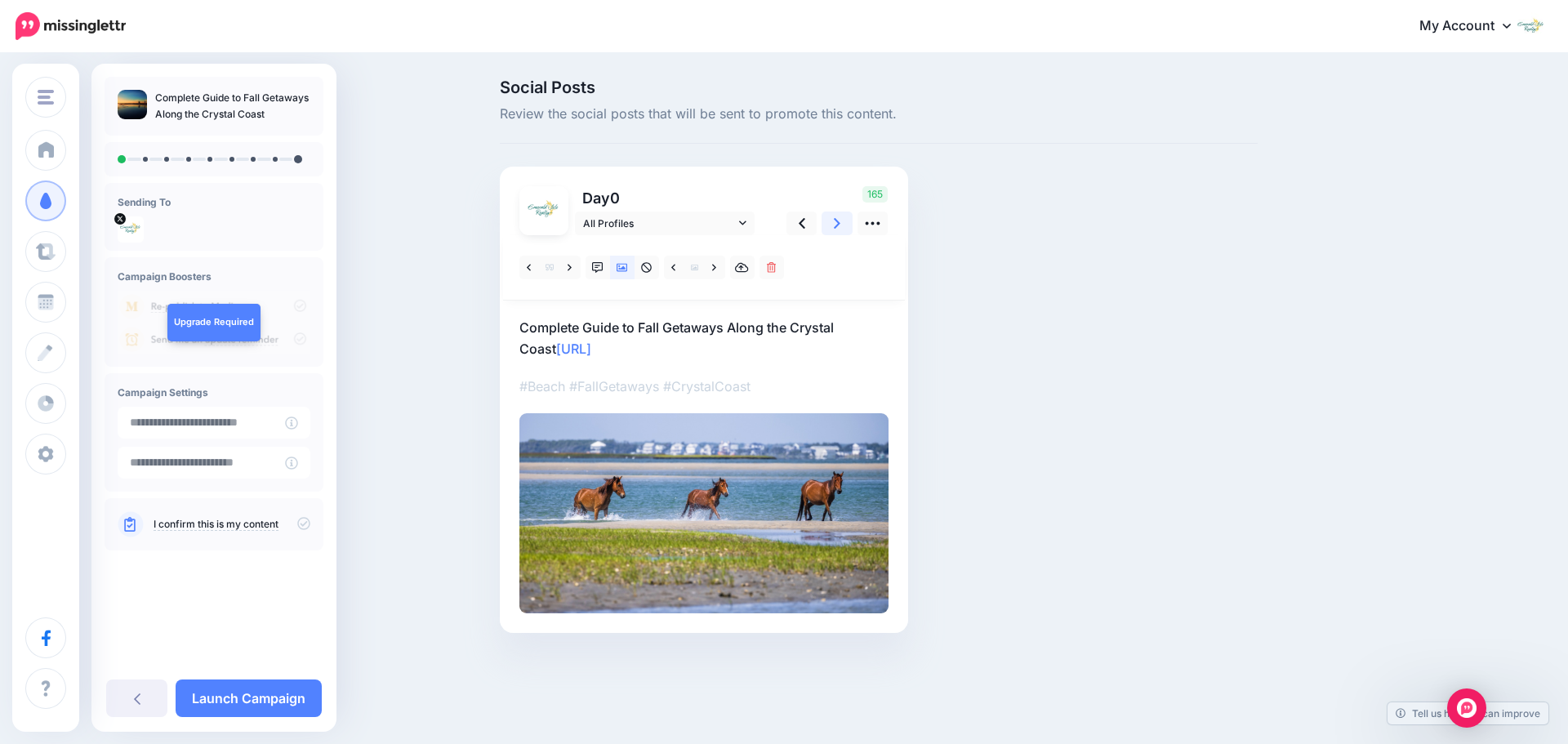
click at [836, 227] on icon at bounding box center [837, 223] width 7 height 11
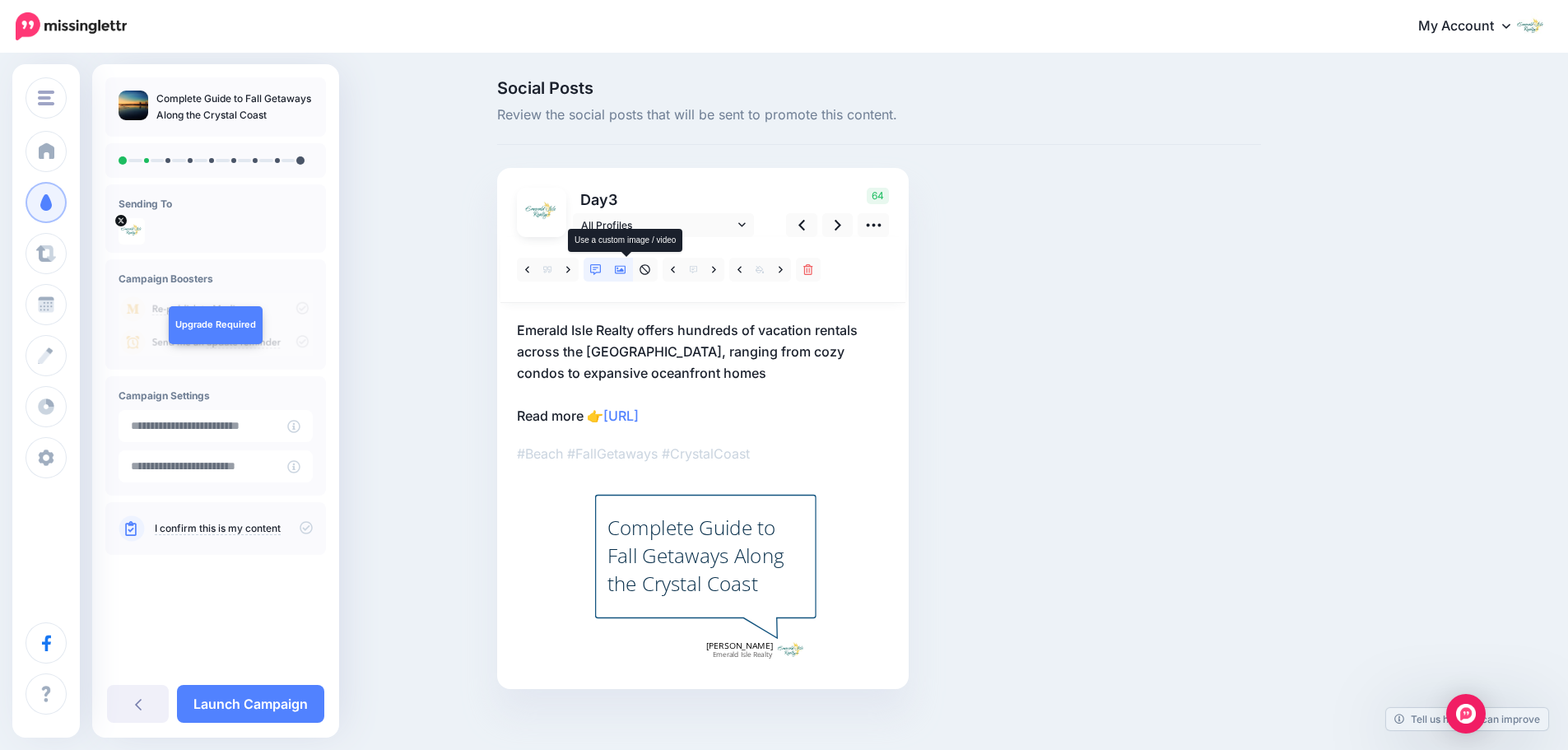
click at [619, 270] on link at bounding box center [620, 269] width 25 height 24
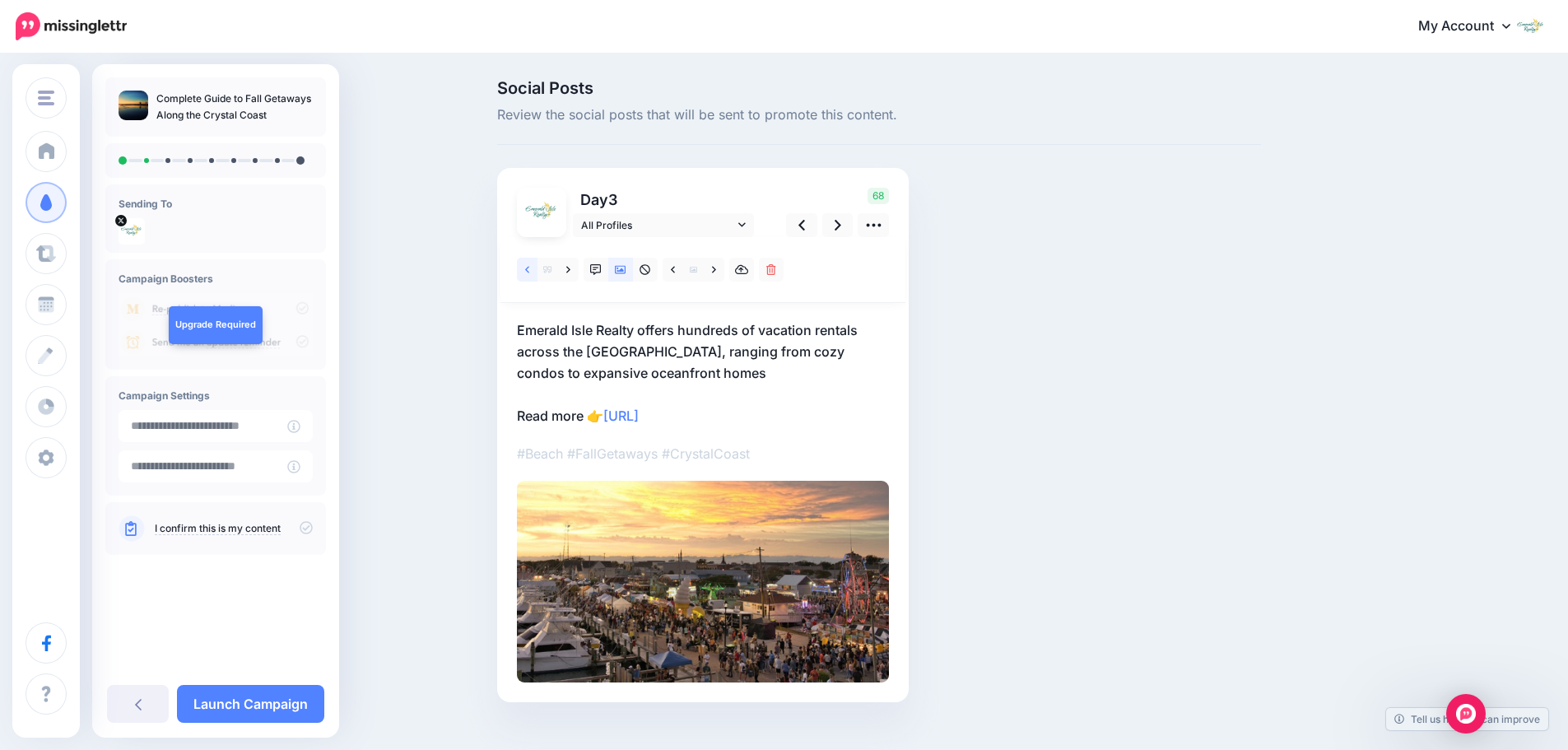
click at [530, 271] on link at bounding box center [526, 269] width 21 height 24
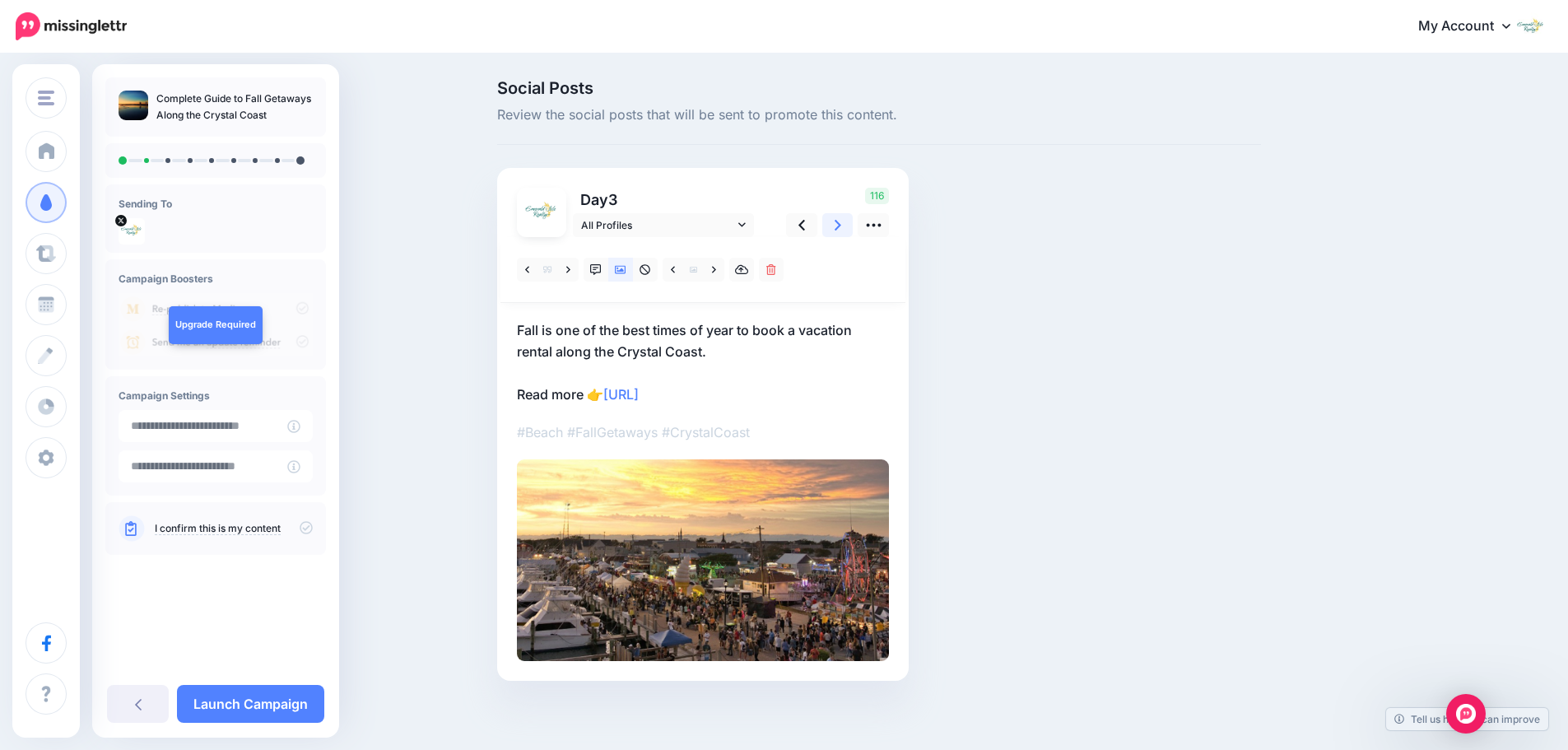
click at [841, 232] on icon at bounding box center [838, 226] width 7 height 18
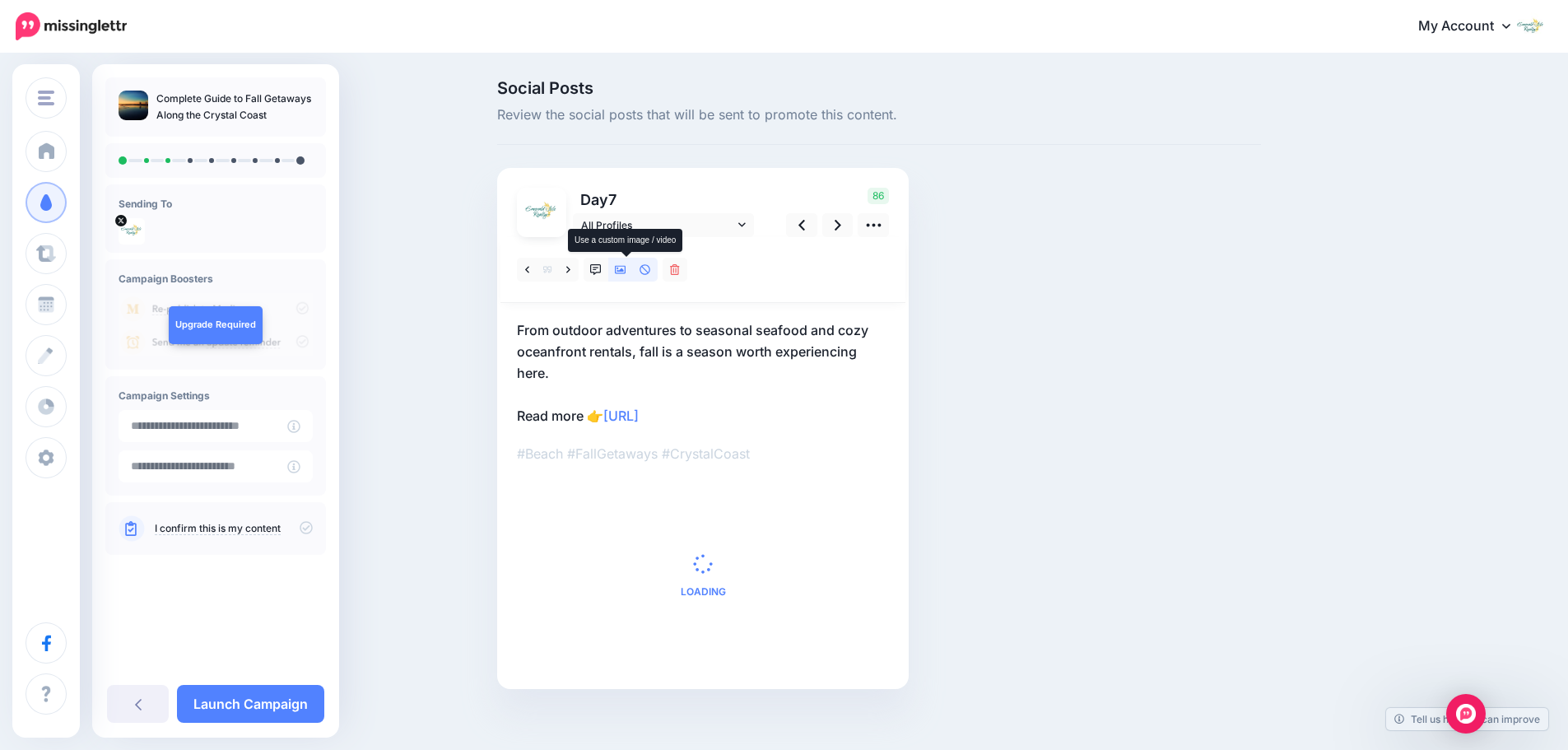
click at [626, 275] on icon at bounding box center [621, 270] width 12 height 12
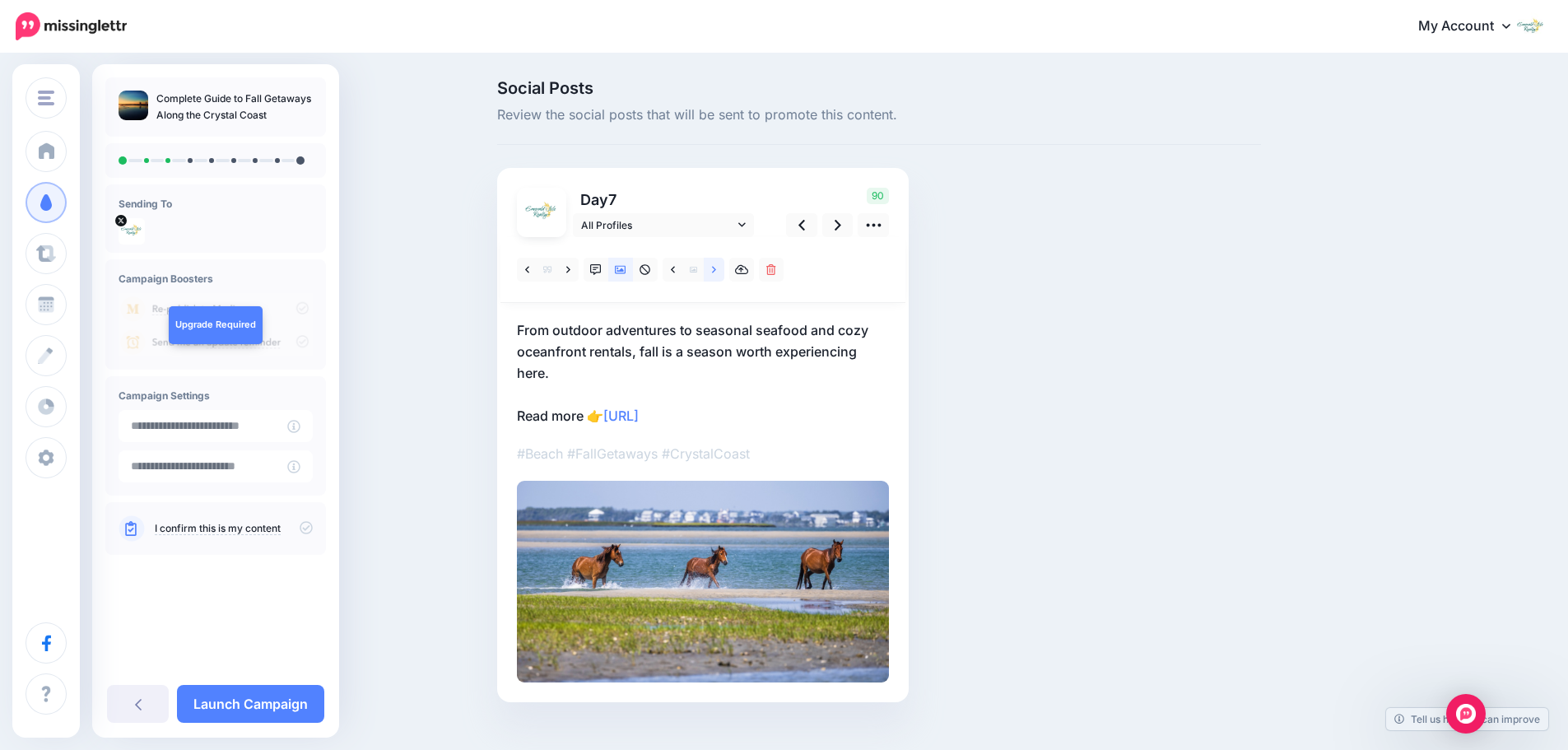
click at [716, 274] on icon at bounding box center [714, 270] width 4 height 12
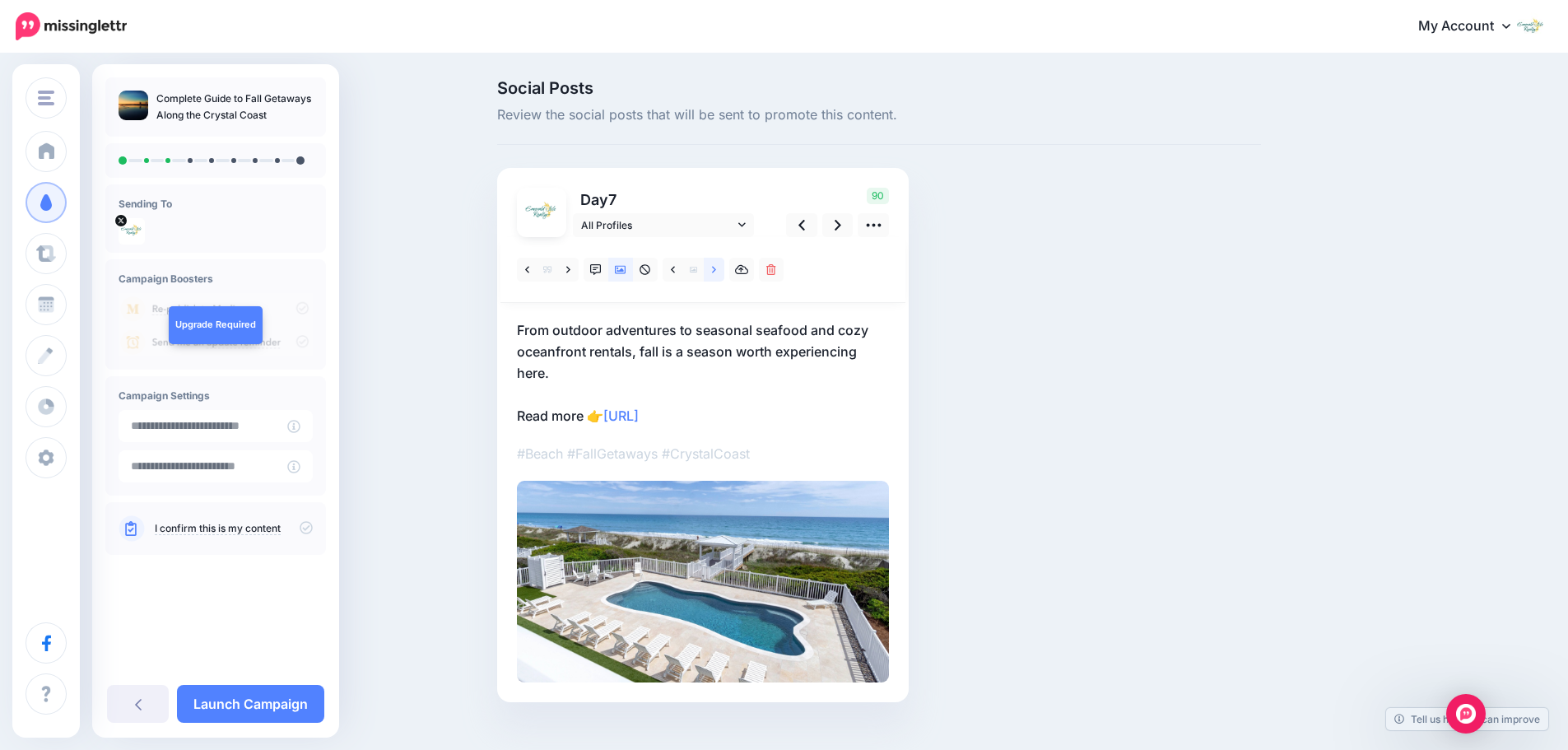
click at [716, 274] on icon at bounding box center [714, 270] width 4 height 12
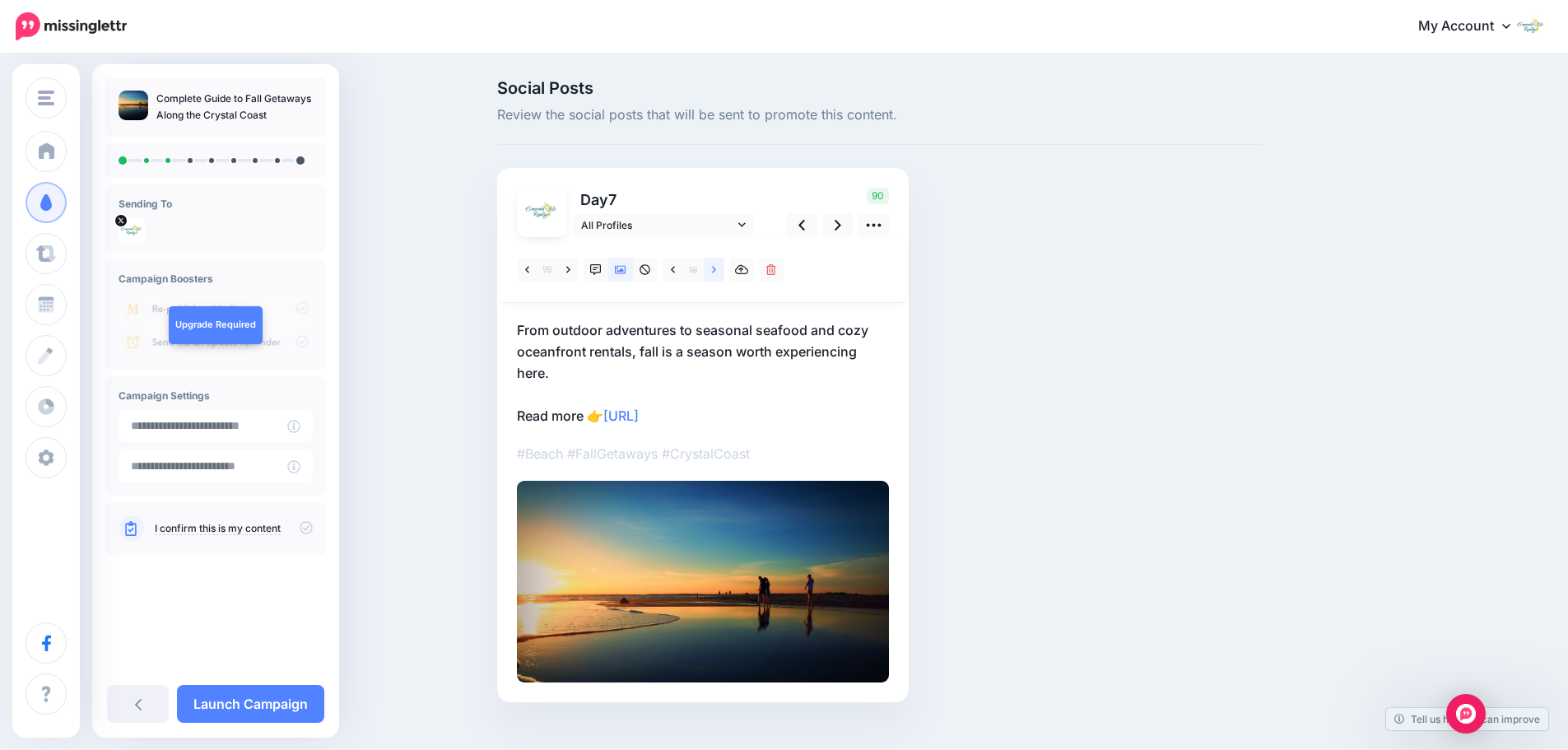
click at [716, 274] on icon at bounding box center [714, 270] width 4 height 12
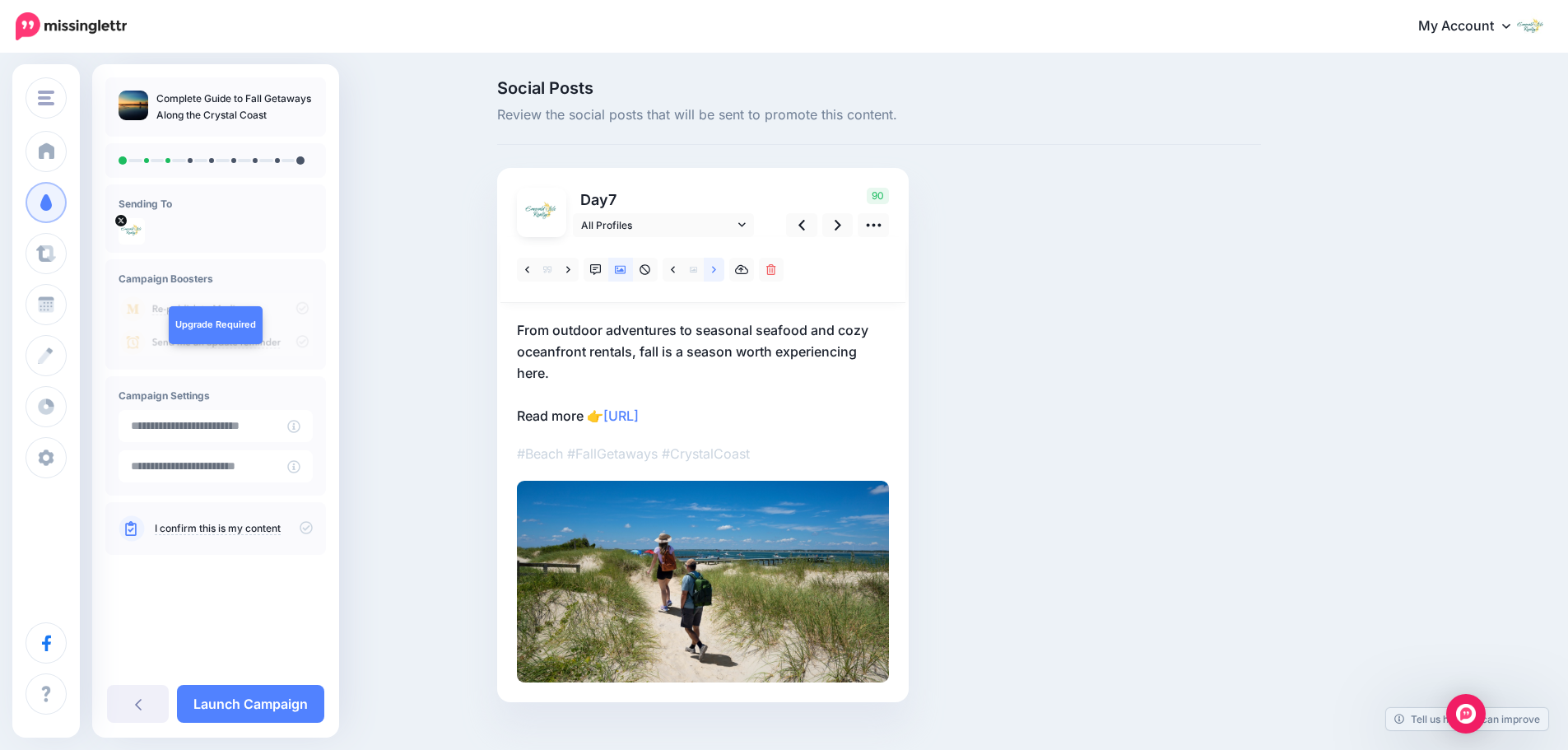
click at [716, 274] on icon at bounding box center [714, 270] width 4 height 12
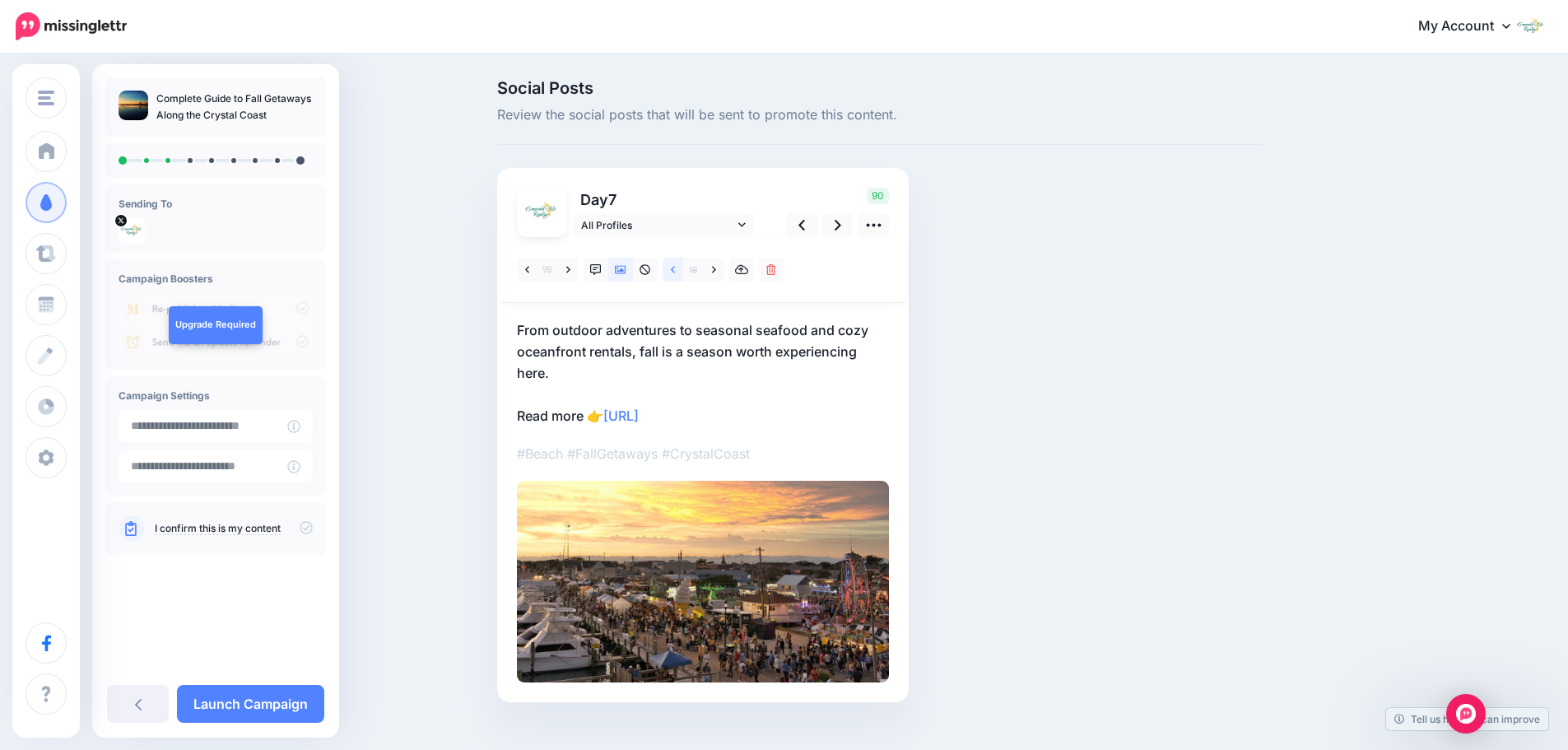
click at [683, 272] on link at bounding box center [672, 269] width 21 height 24
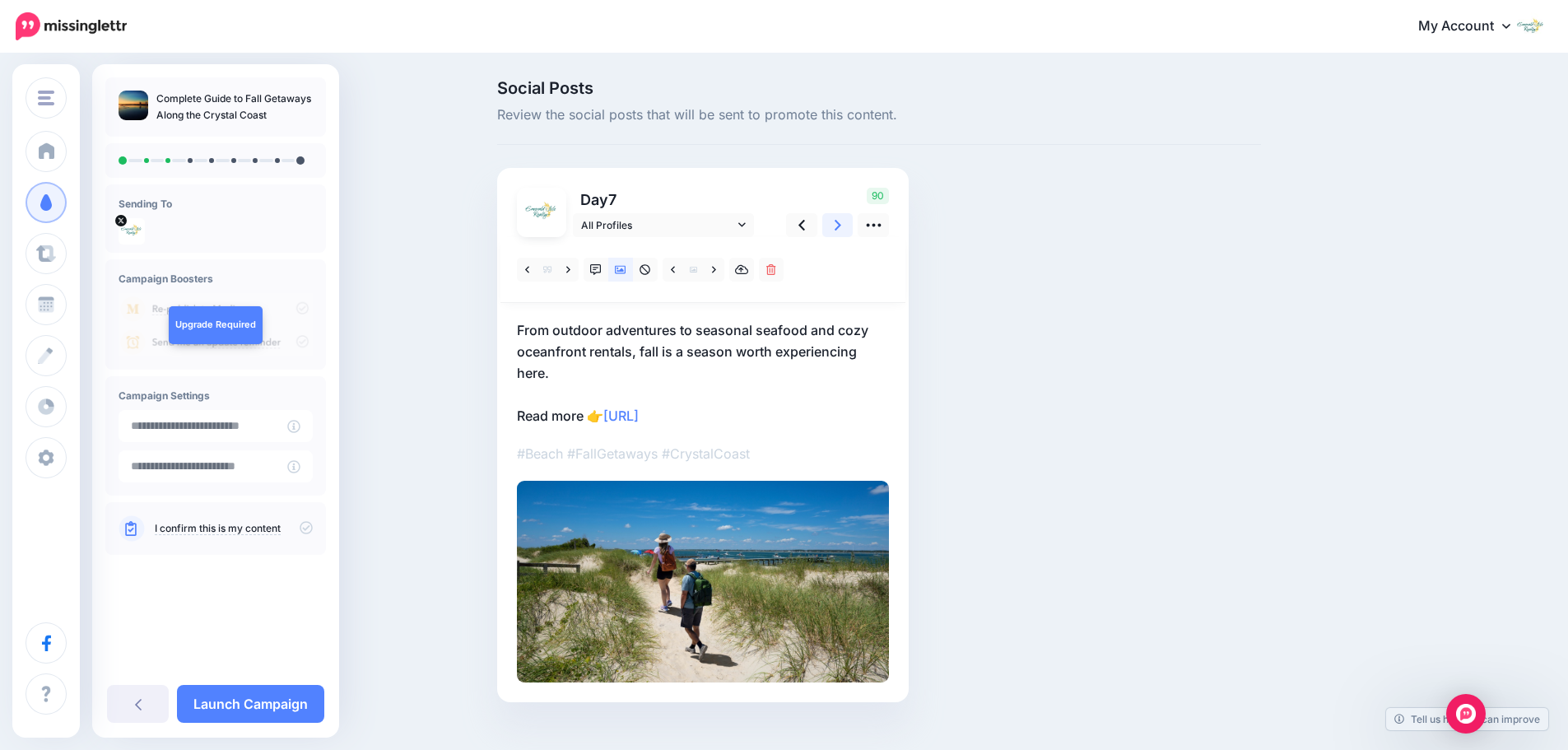
click at [841, 227] on icon at bounding box center [838, 225] width 7 height 11
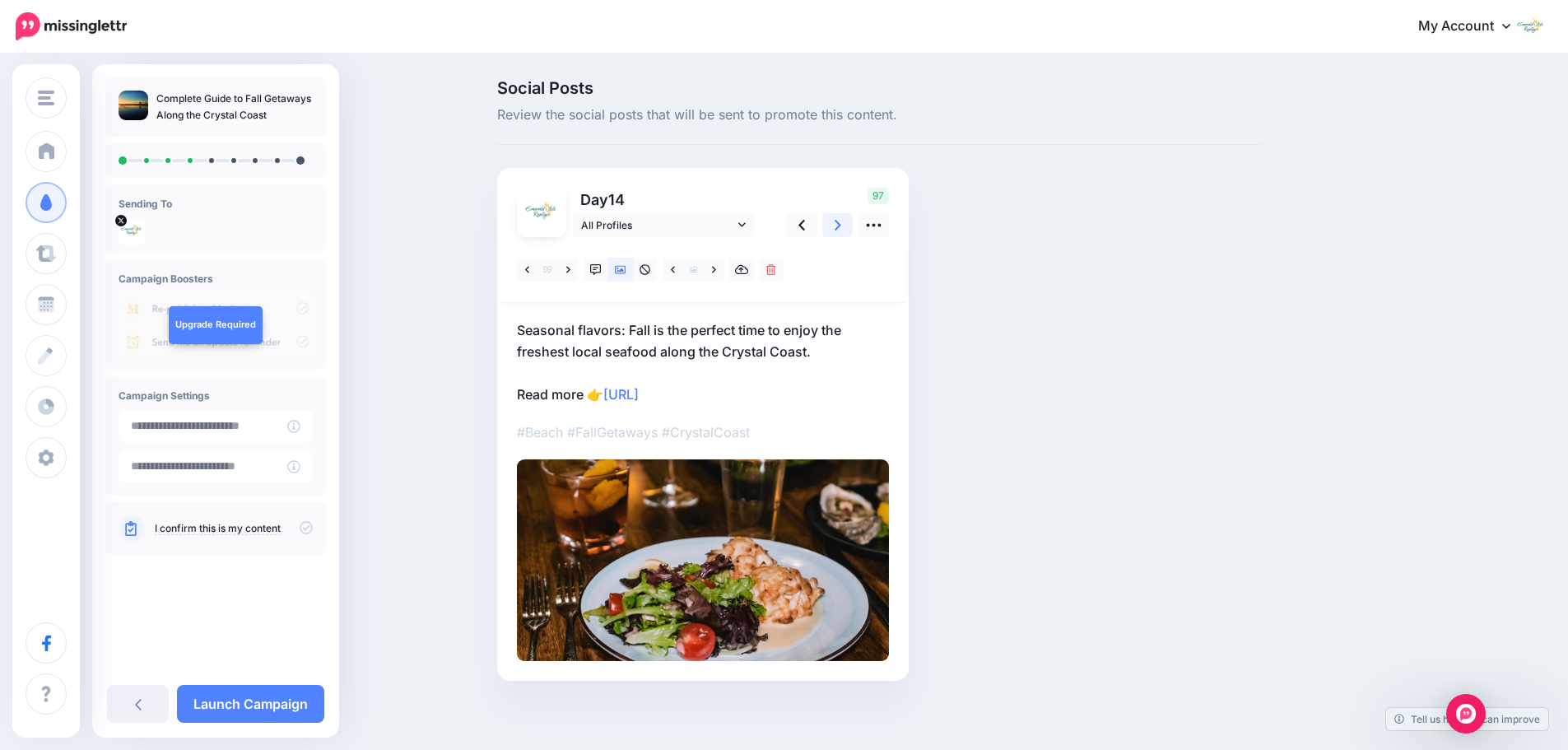
click at [841, 232] on icon at bounding box center [838, 226] width 7 height 18
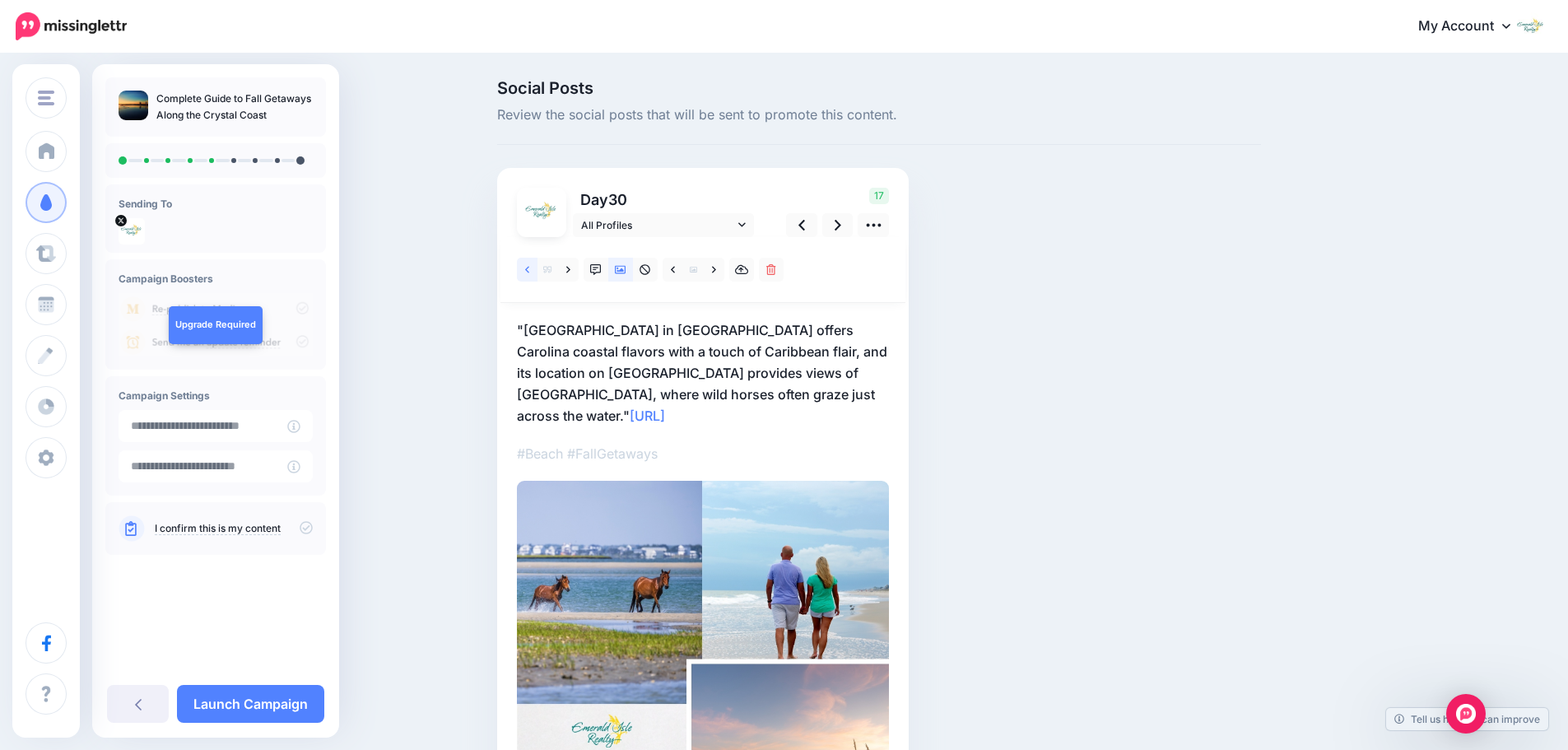
click at [530, 272] on link at bounding box center [526, 269] width 21 height 24
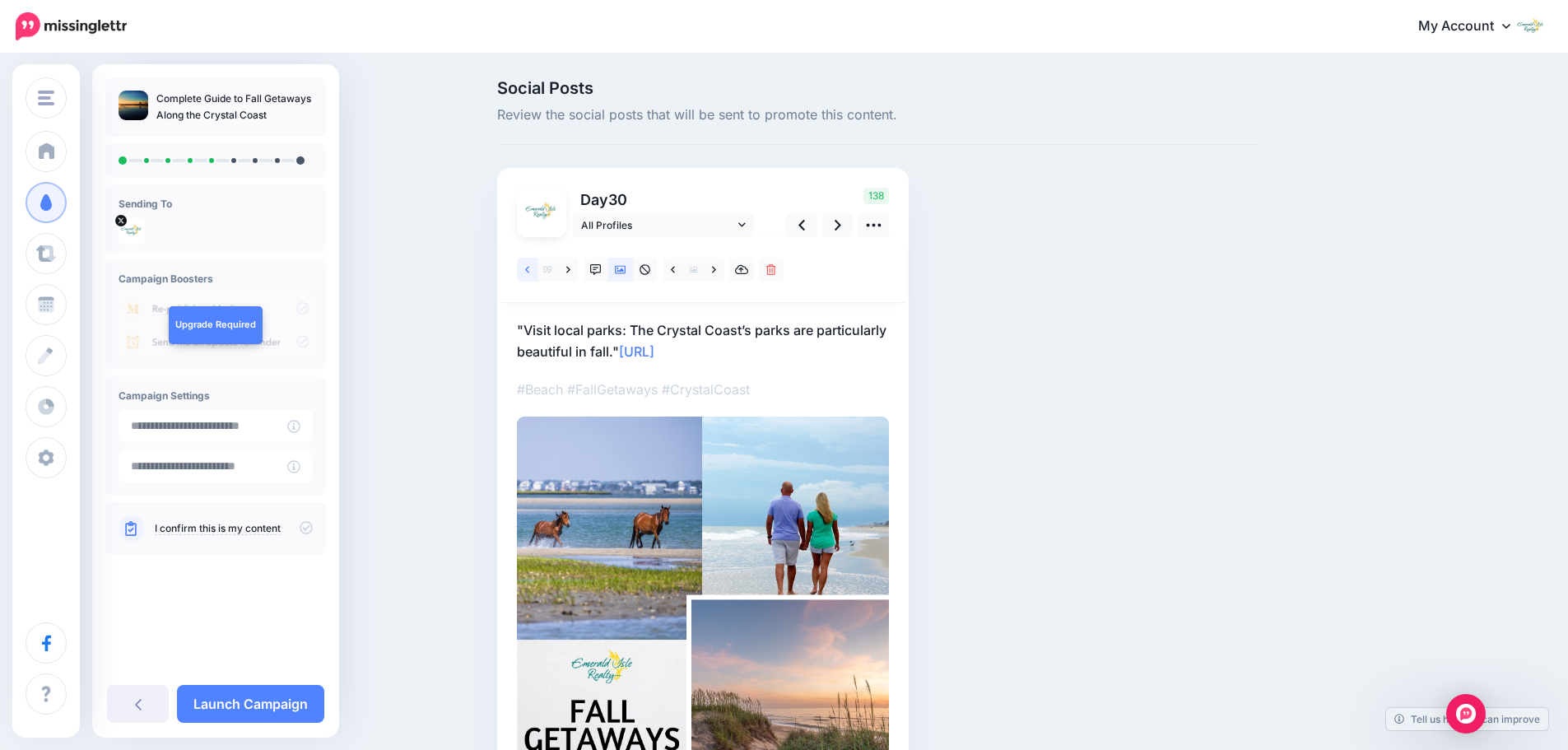
click at [530, 272] on link at bounding box center [526, 269] width 21 height 24
click at [535, 277] on link at bounding box center [526, 269] width 21 height 24
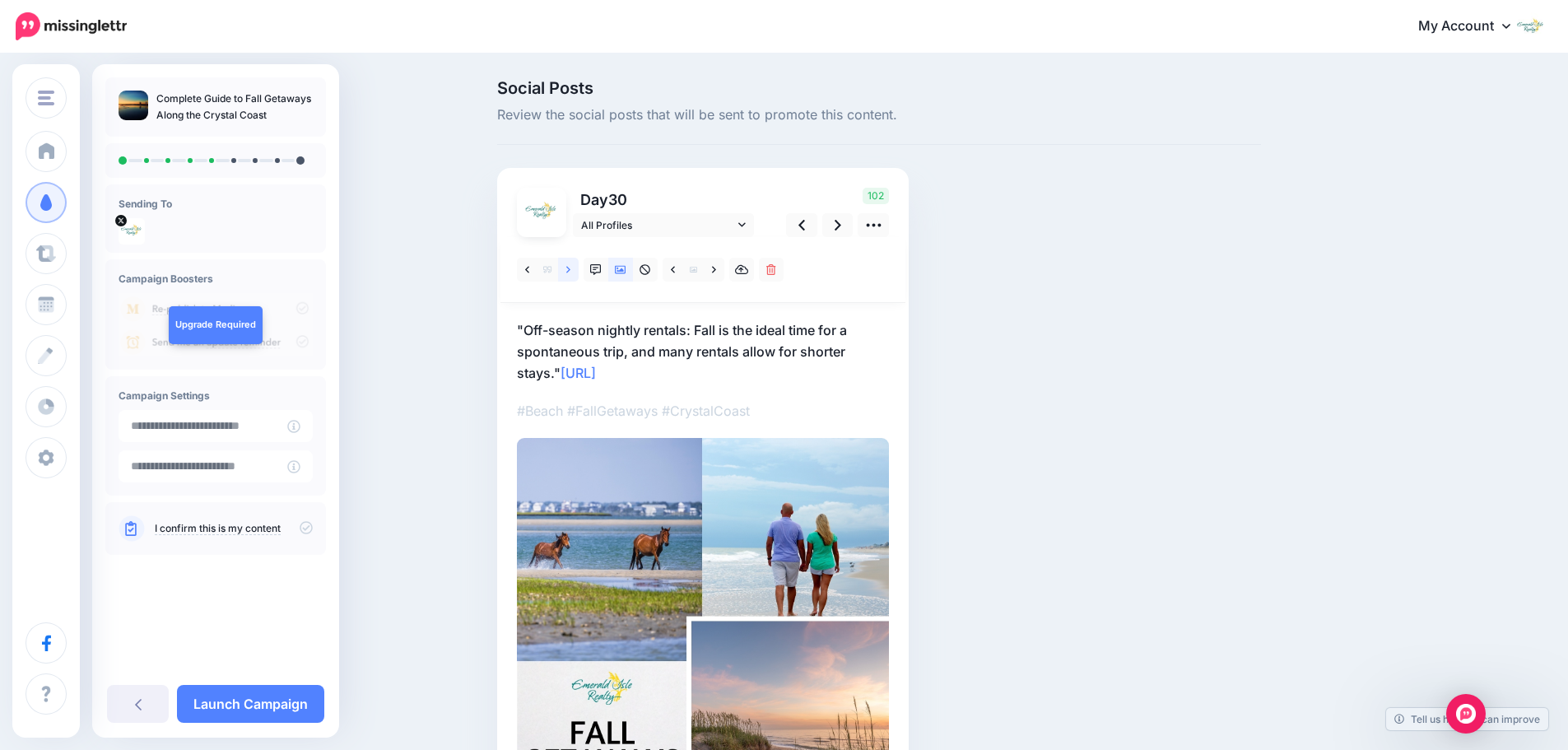
click at [576, 276] on link at bounding box center [568, 269] width 21 height 24
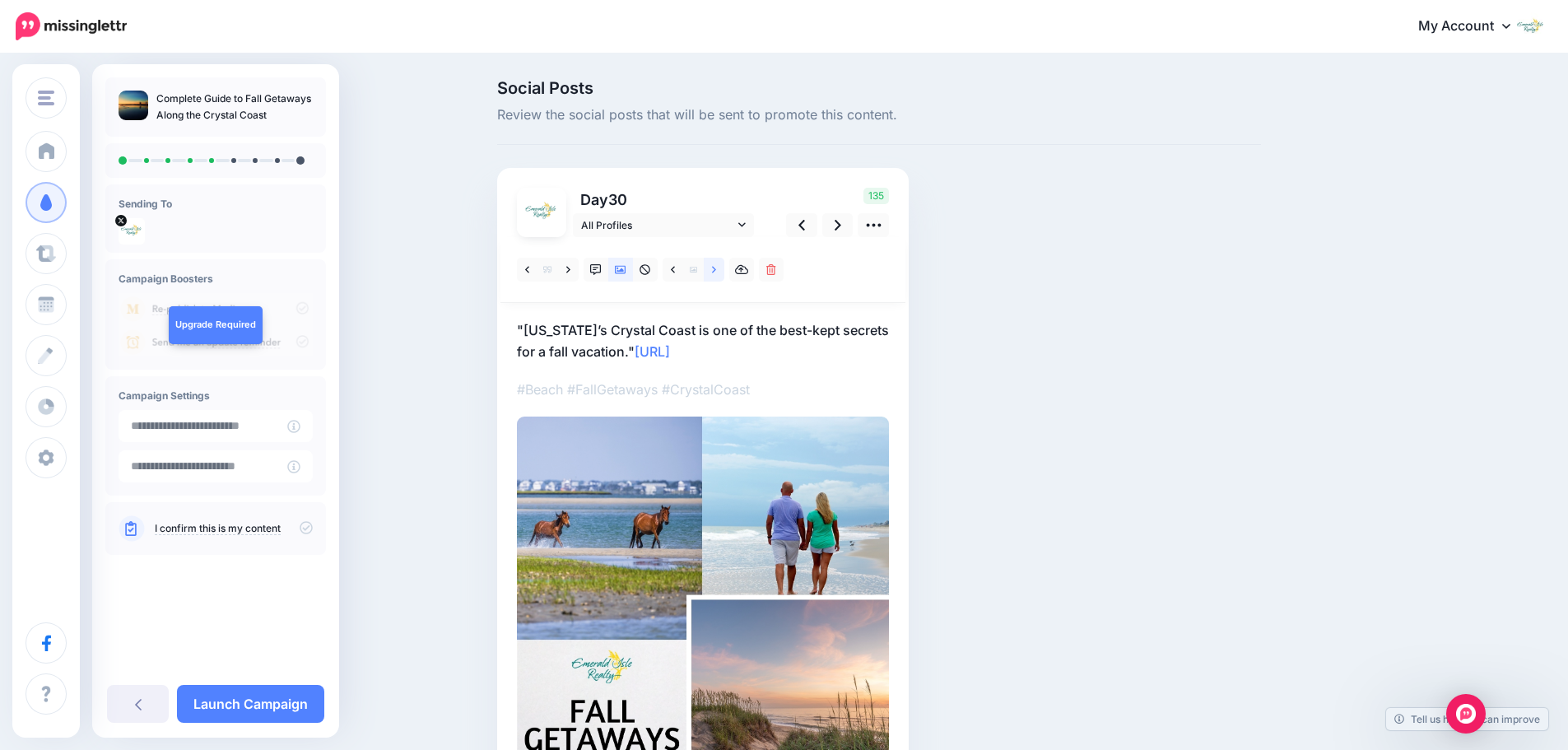
click at [716, 273] on link at bounding box center [714, 269] width 21 height 24
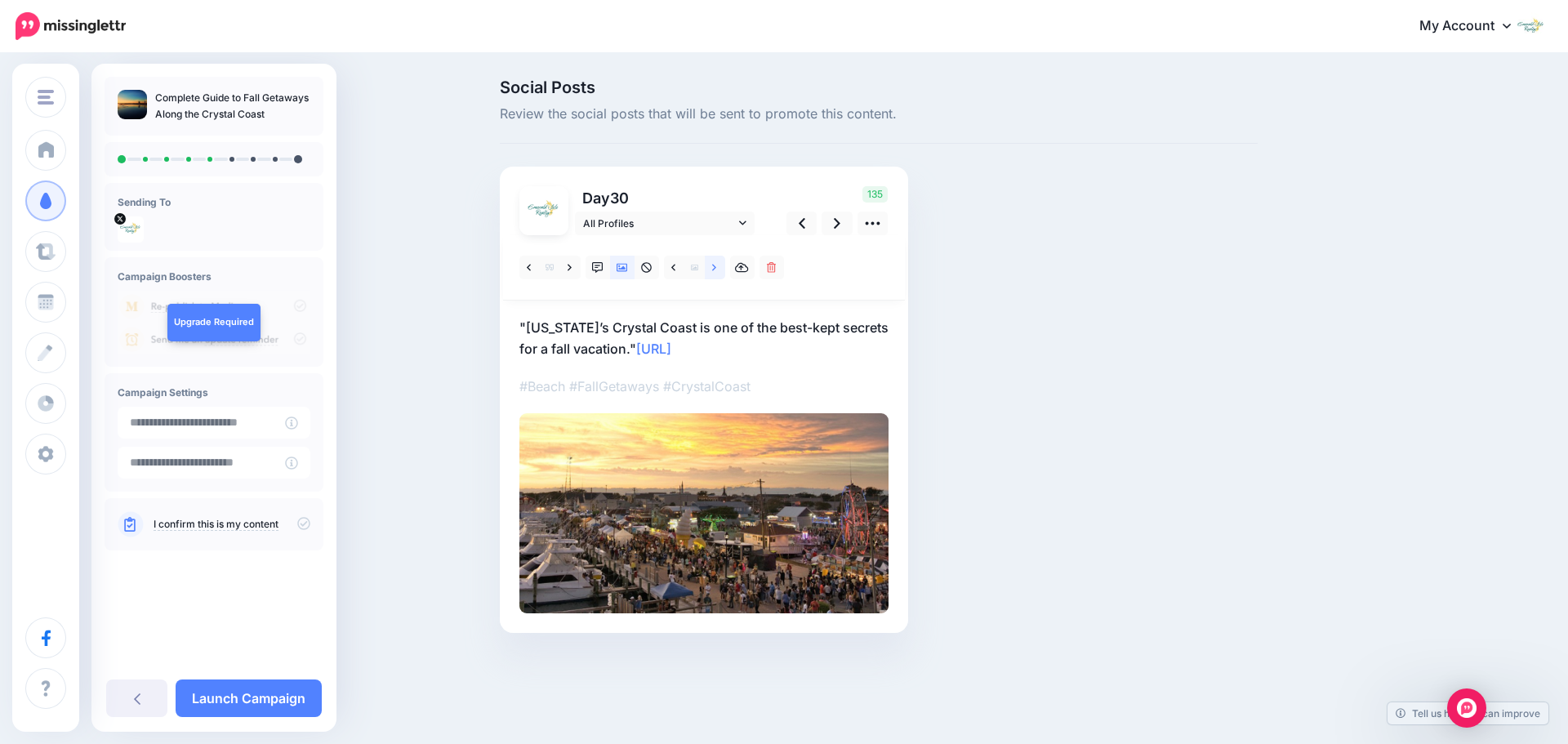
click at [710, 271] on link at bounding box center [715, 267] width 21 height 23
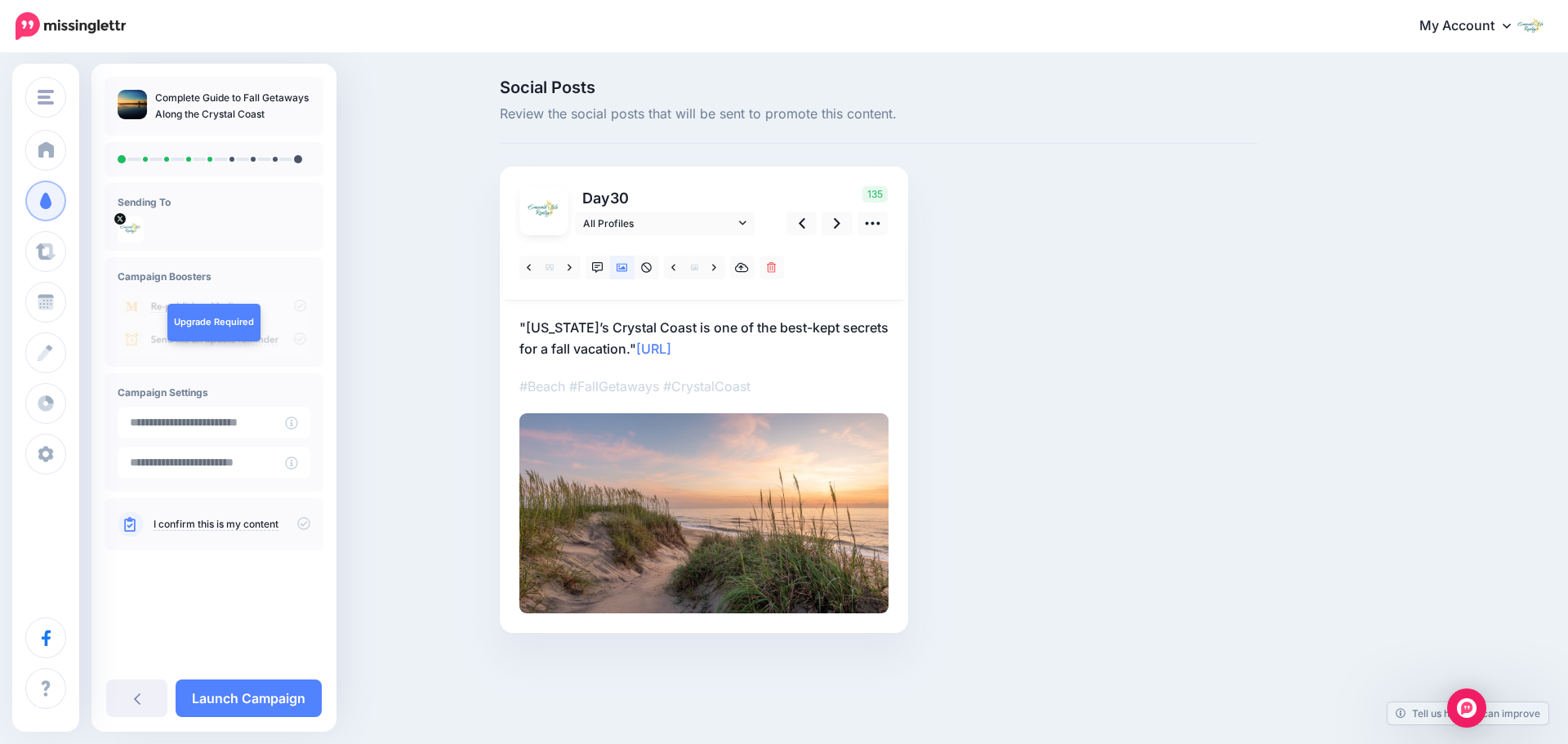
click at [526, 323] on p ""North Carolina’s Crystal Coast is one of the best-kept secrets for a fall vaca…" at bounding box center [703, 337] width 369 height 42
click at [526, 323] on textarea "**********" at bounding box center [703, 337] width 369 height 42
click at [686, 347] on textarea "**********" at bounding box center [703, 337] width 369 height 42
type textarea "**********"
click at [834, 220] on icon at bounding box center [837, 224] width 7 height 18
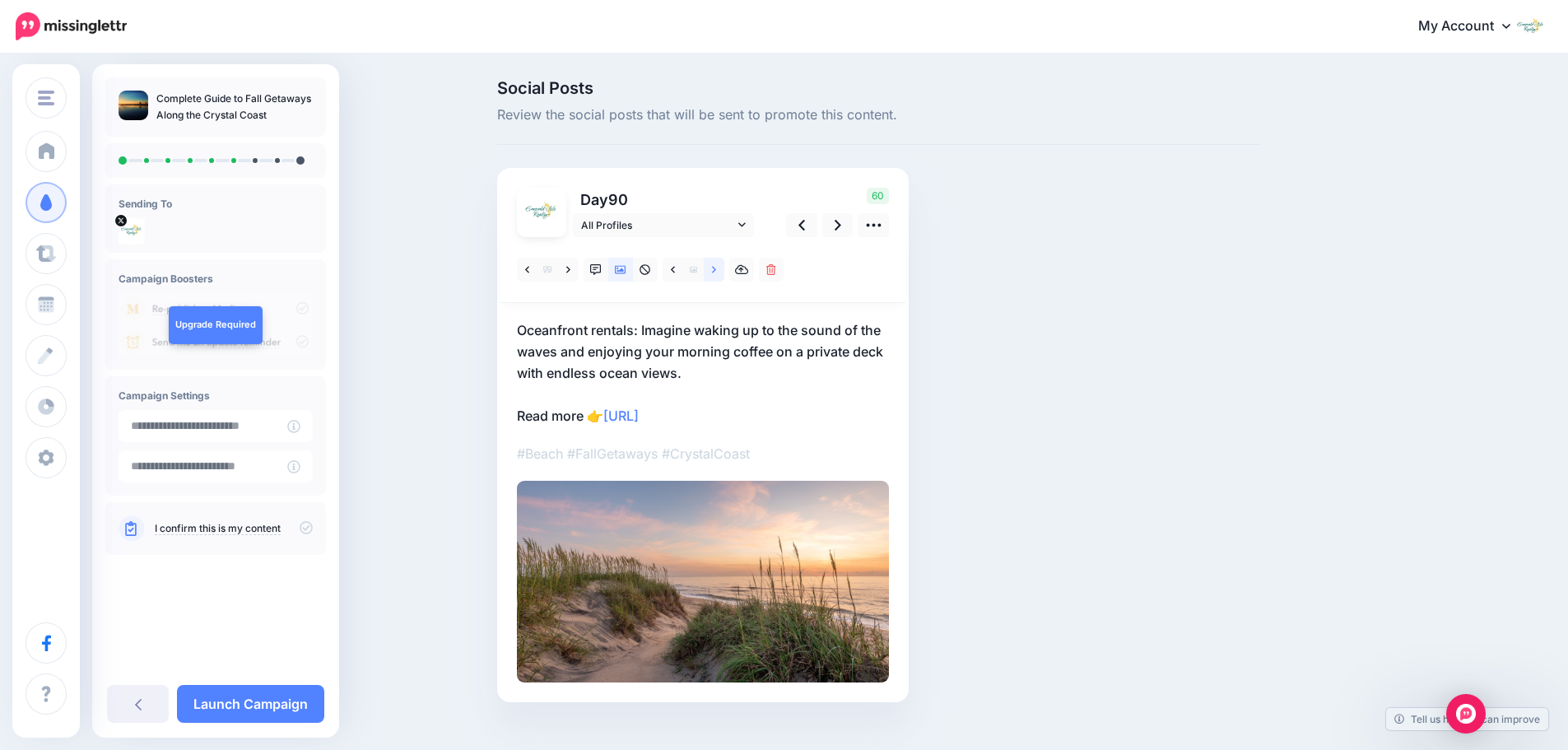
click at [716, 274] on link at bounding box center [714, 269] width 21 height 24
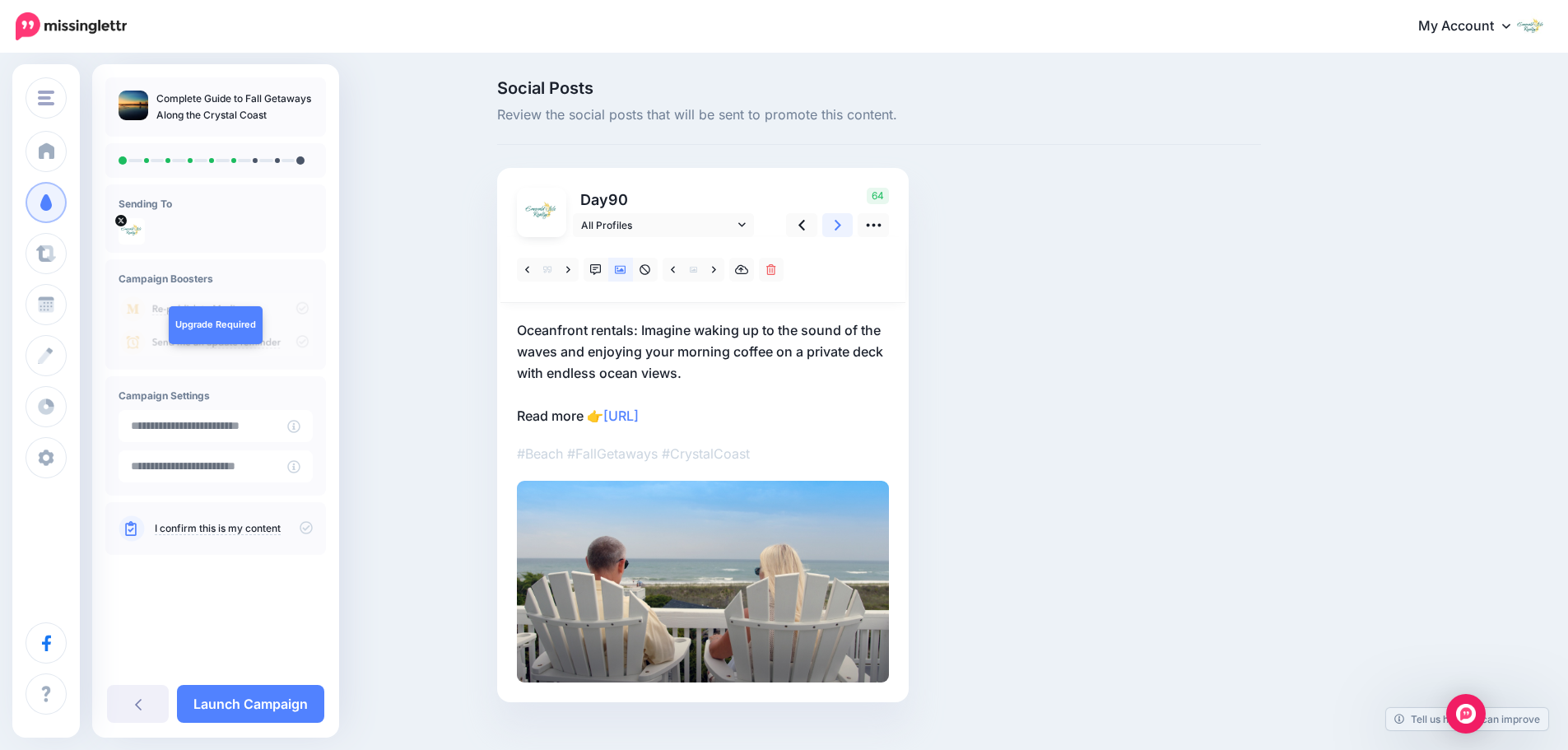
click at [835, 227] on link at bounding box center [838, 225] width 32 height 24
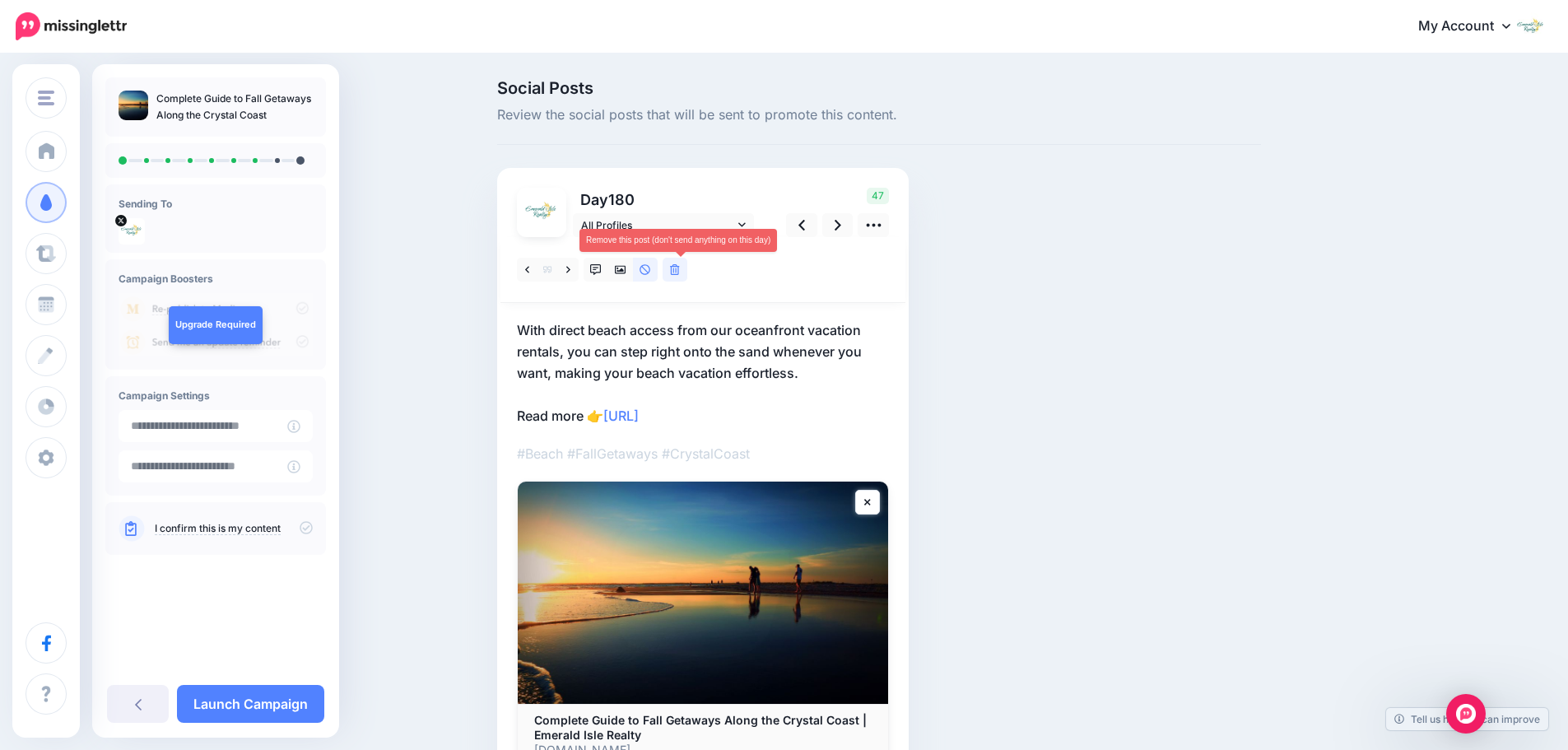
click at [687, 272] on link at bounding box center [674, 269] width 25 height 24
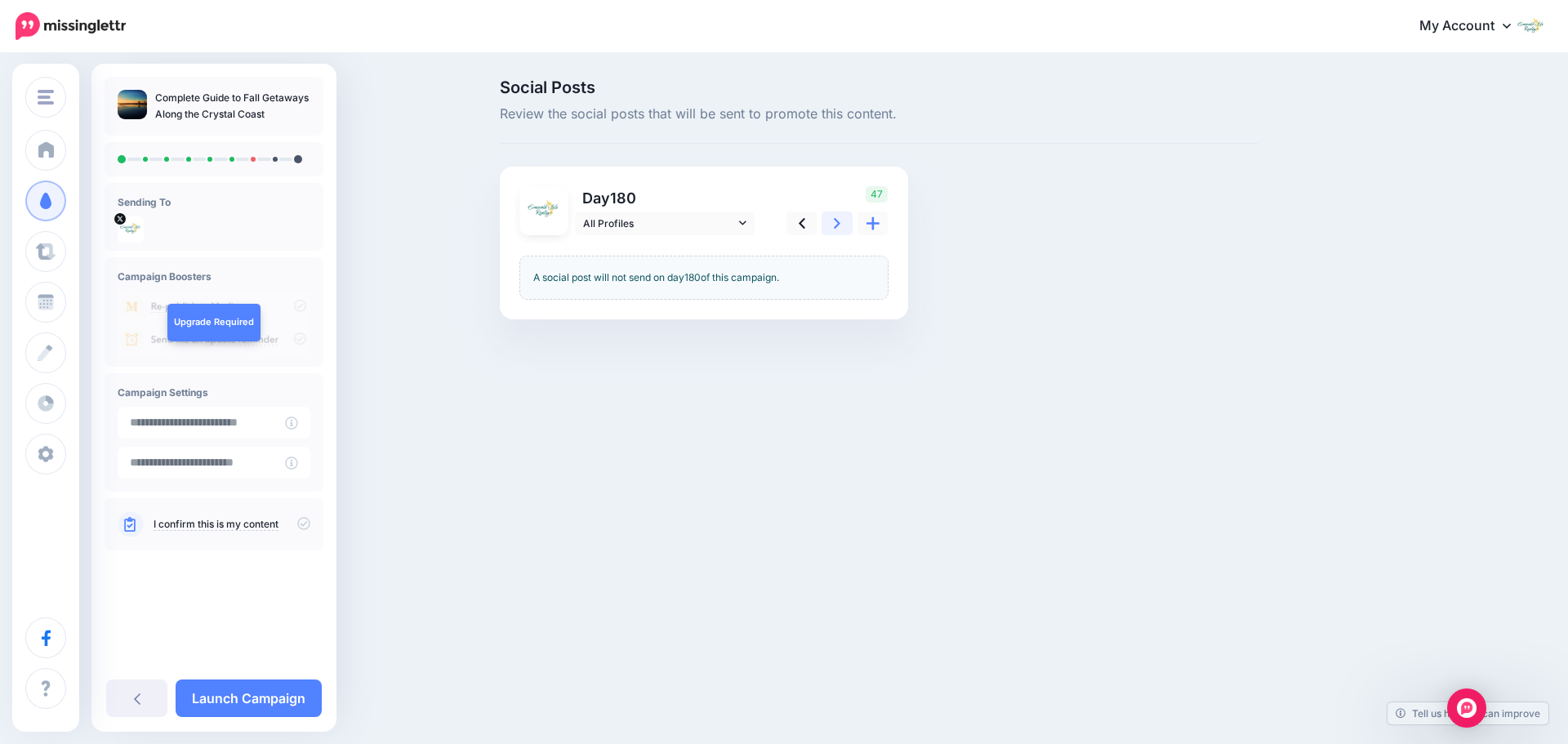
click at [838, 226] on icon at bounding box center [837, 224] width 7 height 18
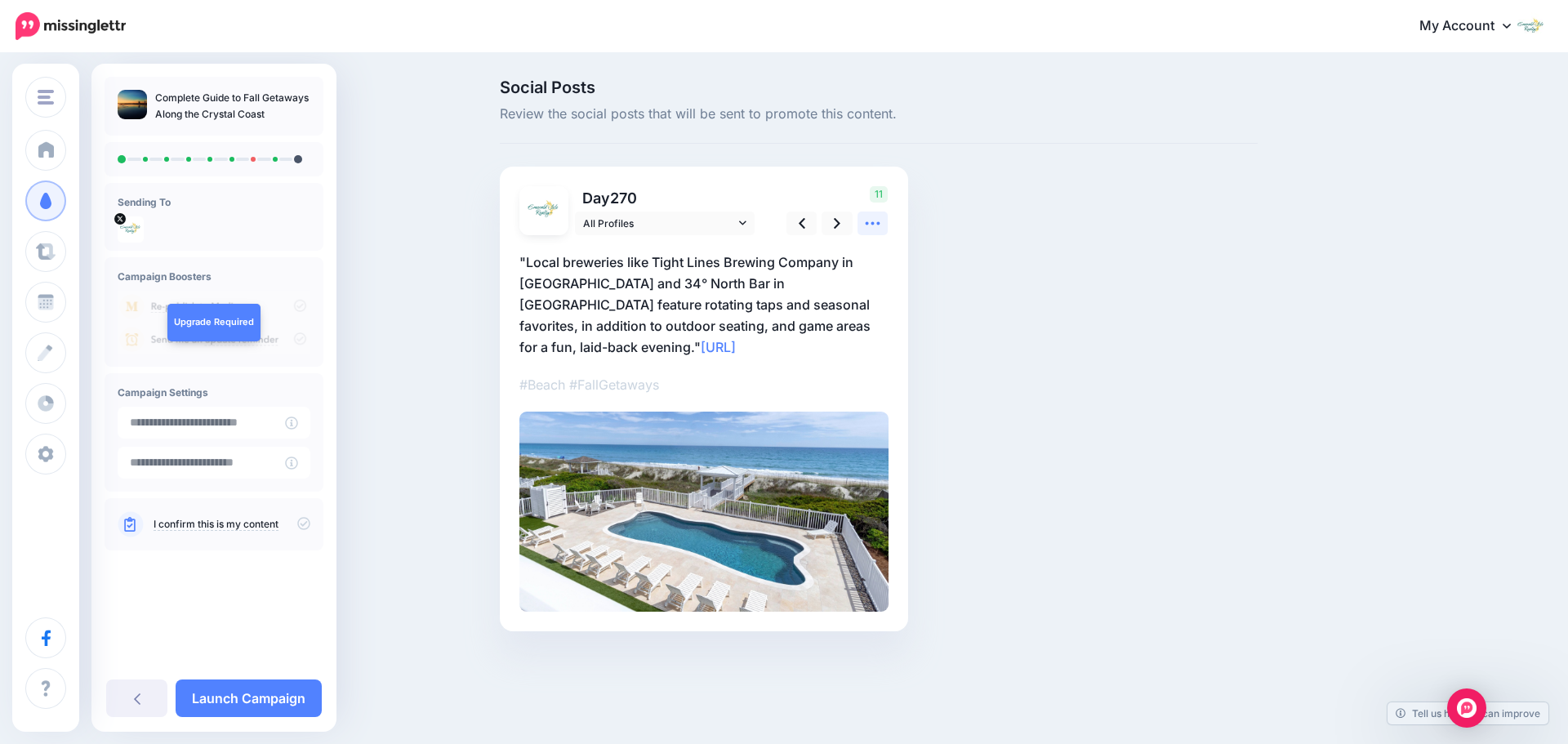
click at [865, 226] on icon at bounding box center [873, 224] width 18 height 18
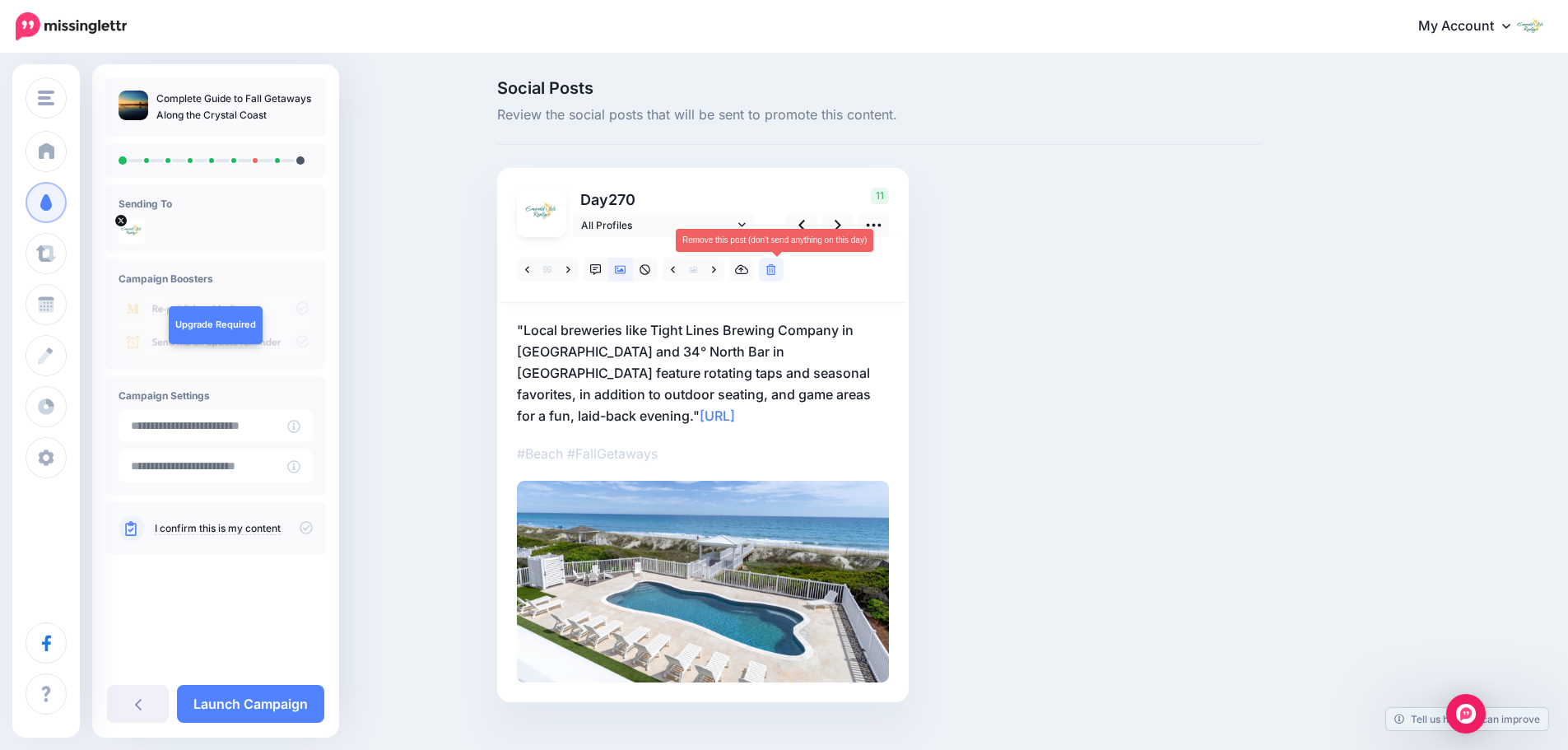
click at [784, 266] on link at bounding box center [771, 269] width 25 height 24
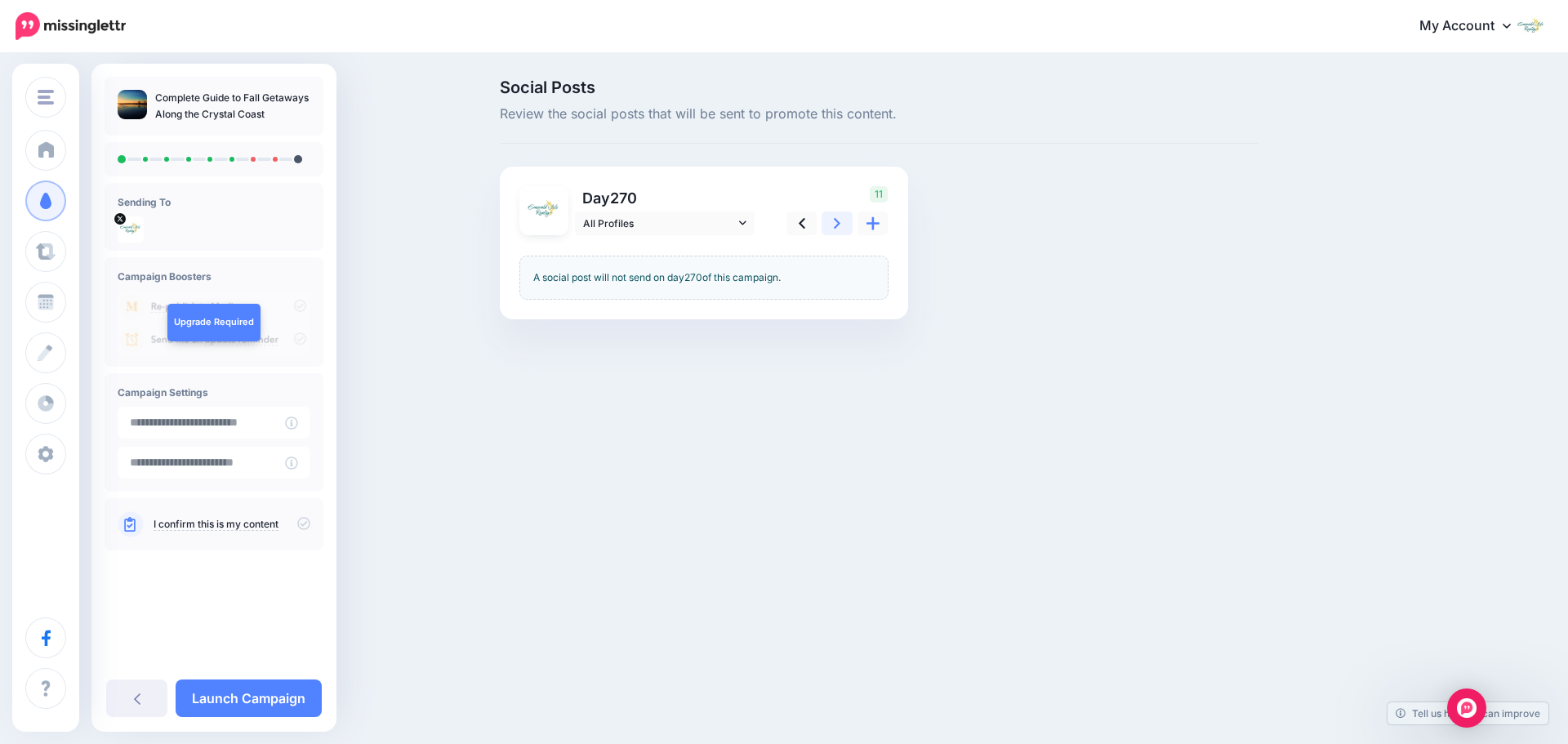
click at [838, 227] on icon at bounding box center [837, 224] width 7 height 18
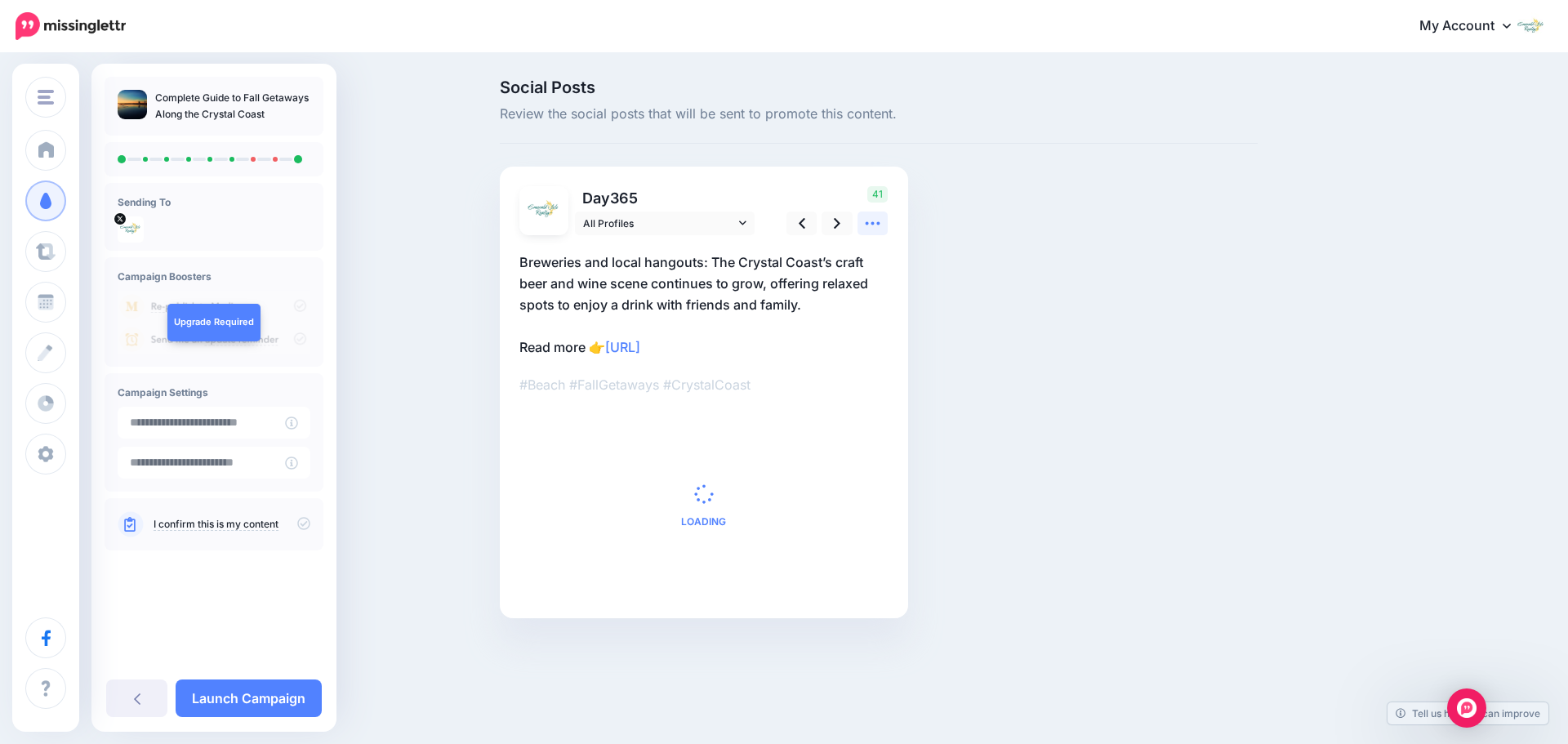
click at [872, 226] on icon at bounding box center [873, 224] width 18 height 18
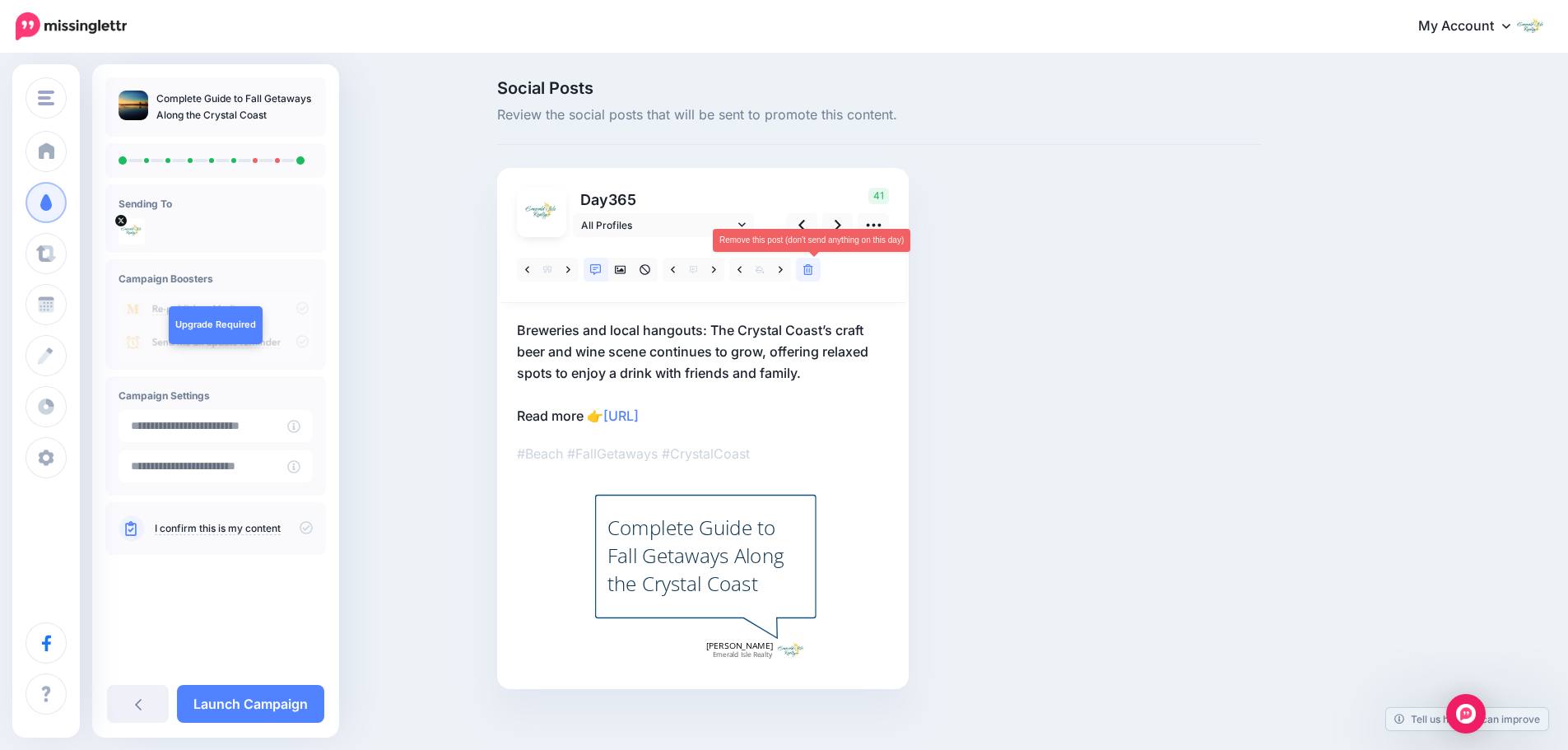
click at [807, 267] on link at bounding box center [807, 269] width 25 height 24
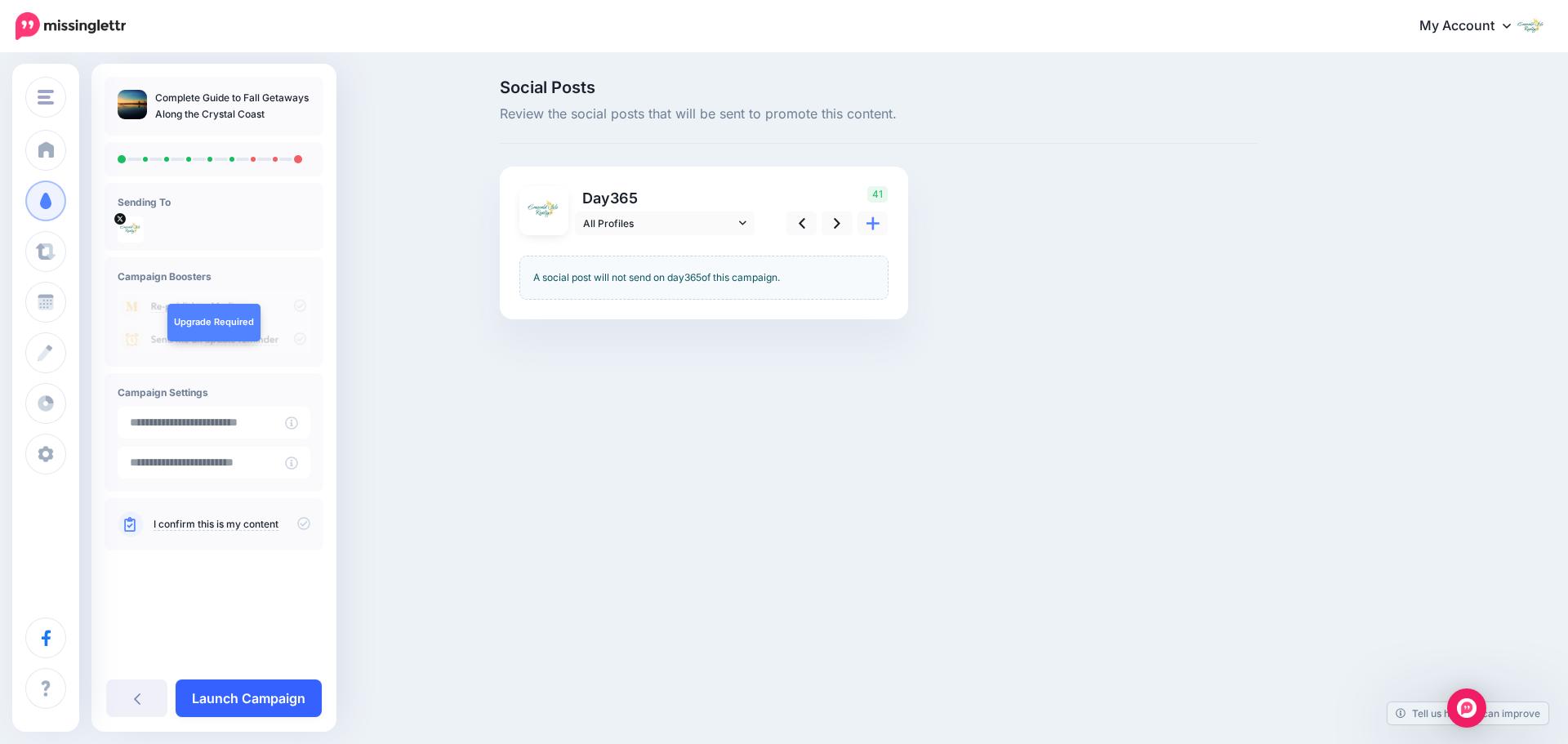
click at [314, 699] on link "Launch Campaign" at bounding box center [248, 698] width 146 height 37
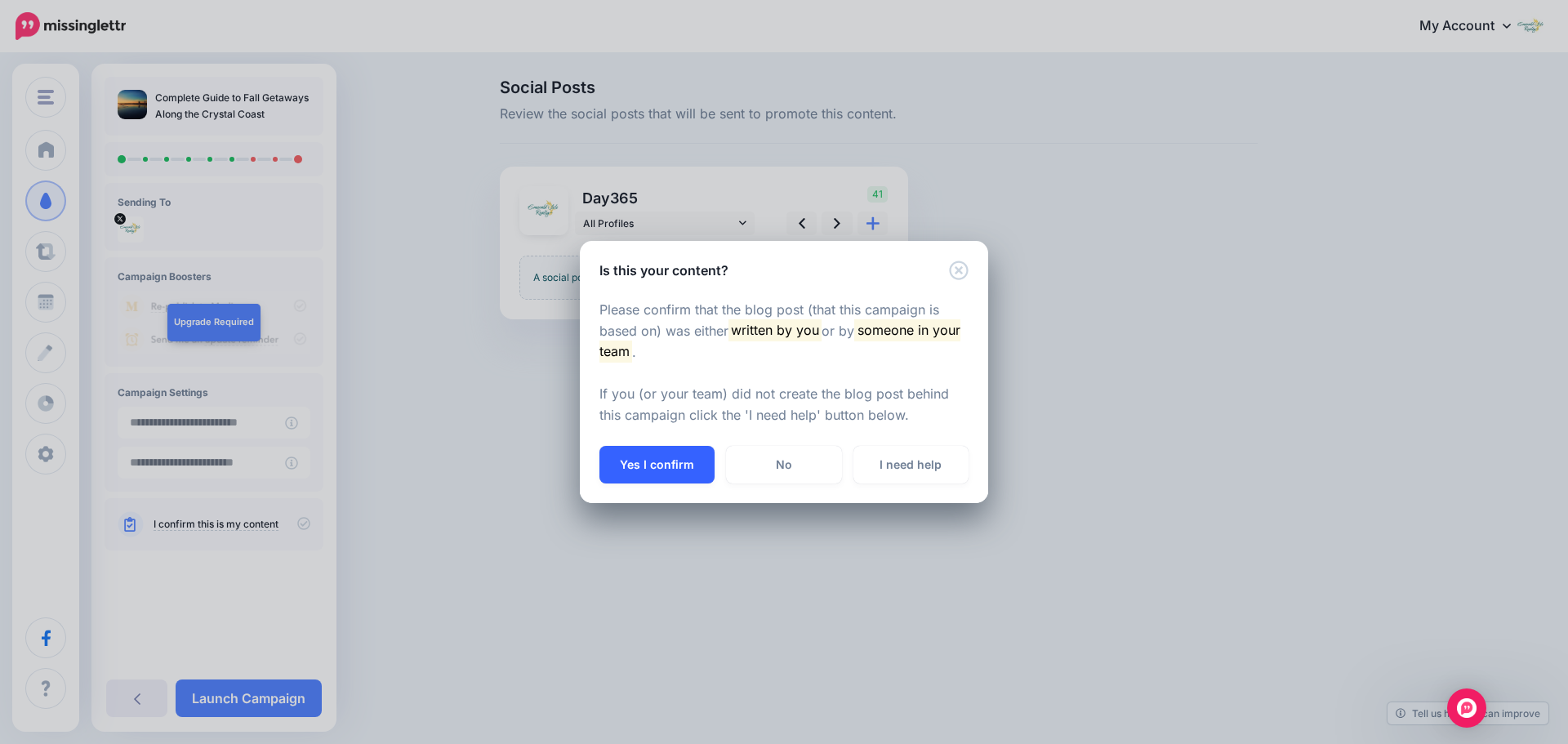
click at [686, 463] on button "Yes I confirm" at bounding box center [657, 464] width 115 height 37
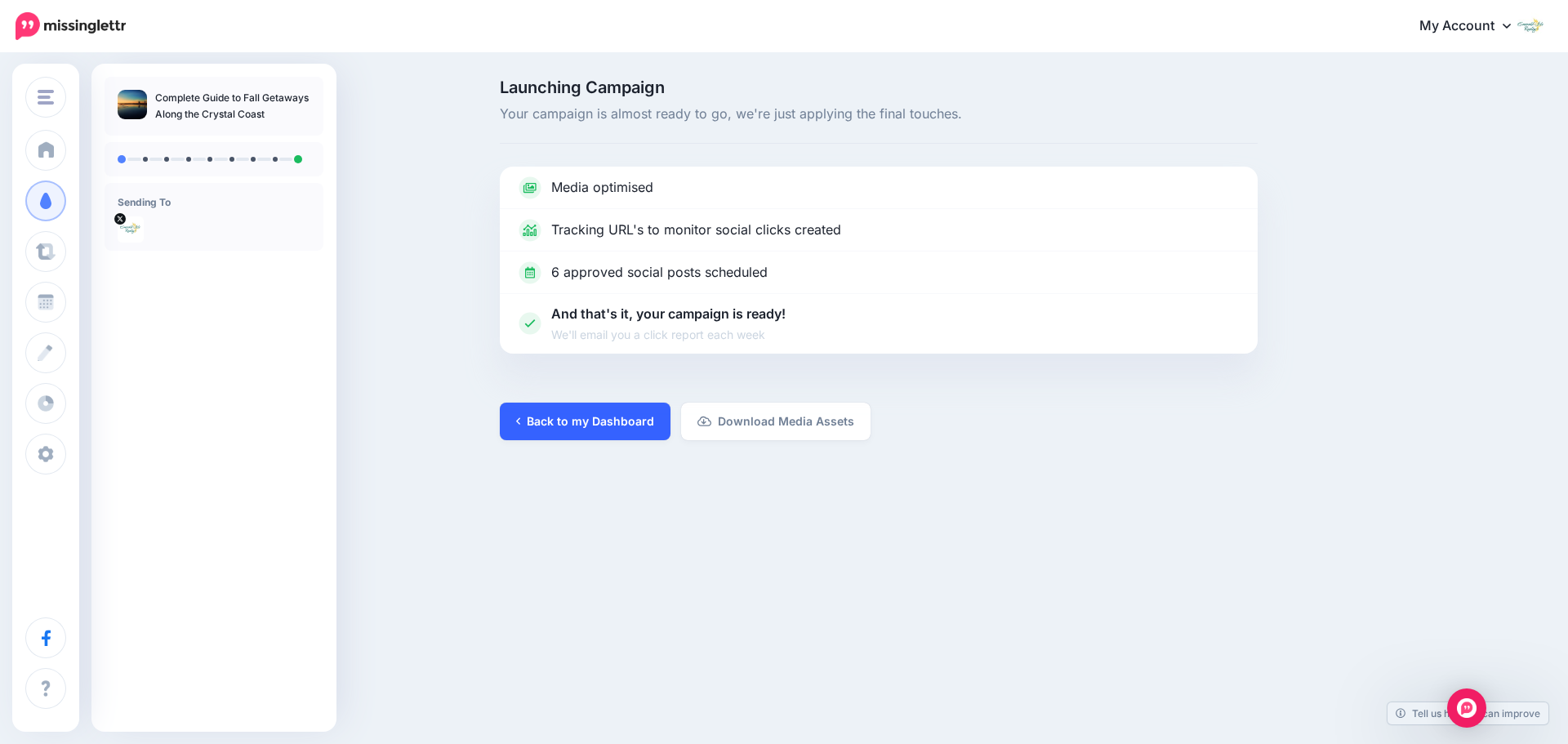
click at [518, 419] on icon at bounding box center [518, 421] width 4 height 8
